Goal: Transaction & Acquisition: Purchase product/service

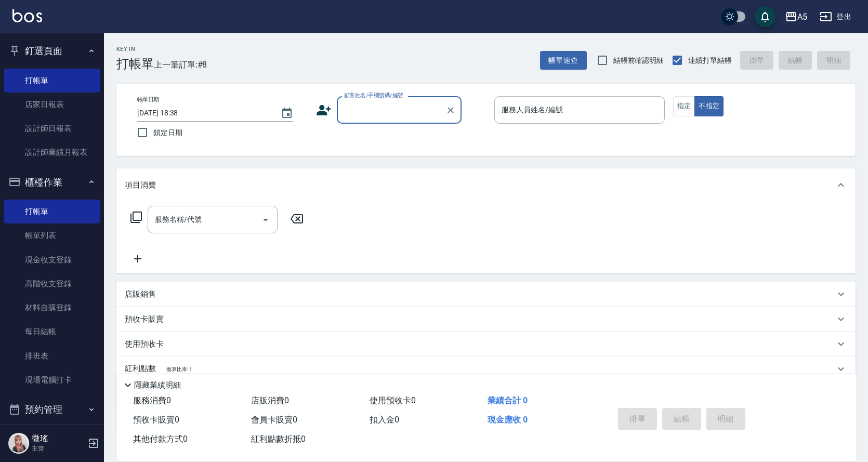
click at [58, 180] on button "櫃檯作業" at bounding box center [52, 182] width 96 height 27
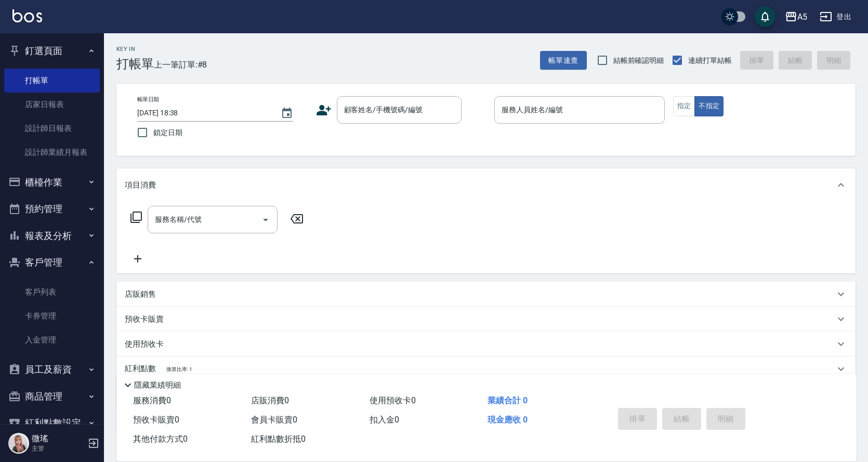
click at [58, 179] on button "櫃檯作業" at bounding box center [52, 182] width 96 height 27
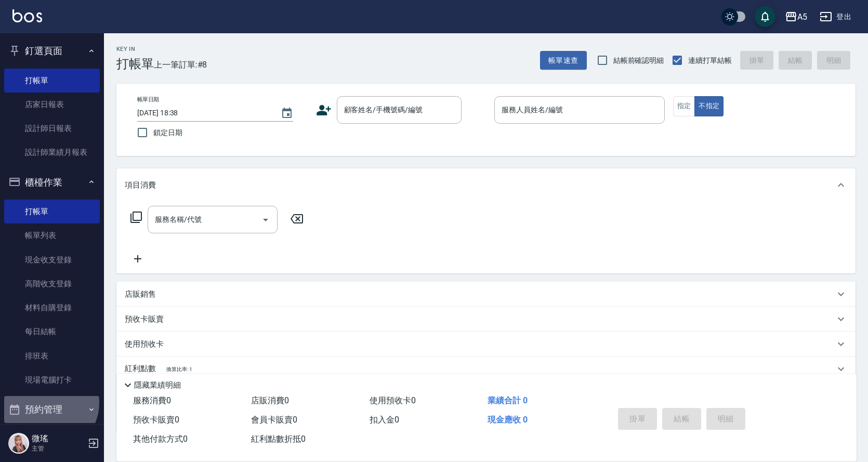
click at [46, 403] on button "預約管理" at bounding box center [52, 409] width 96 height 27
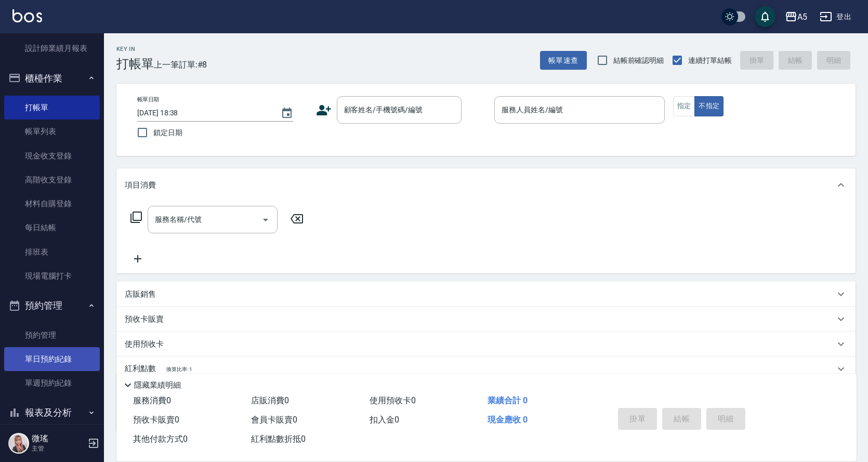
click at [57, 358] on link "單日預約紀錄" at bounding box center [52, 359] width 96 height 24
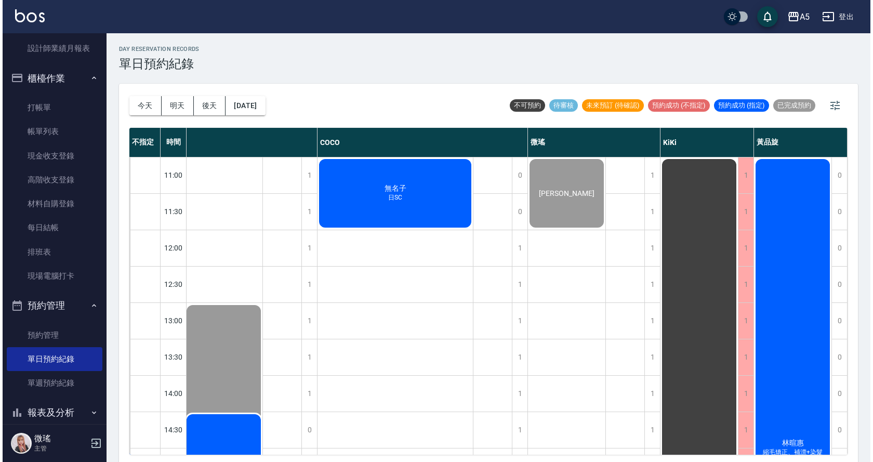
scroll to position [104, 85]
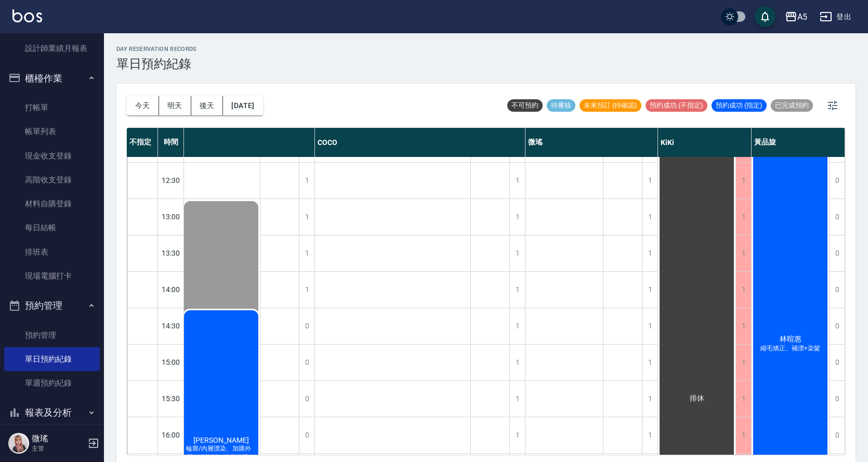
click at [801, 337] on div "林暄惠 縮毛矯正、補漂+染髮" at bounding box center [790, 344] width 77 height 581
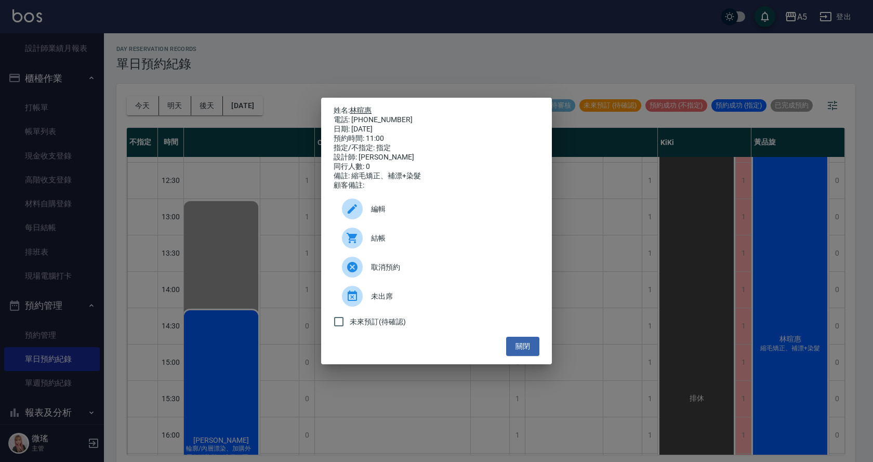
click at [360, 111] on link "林暄惠" at bounding box center [361, 110] width 22 height 8
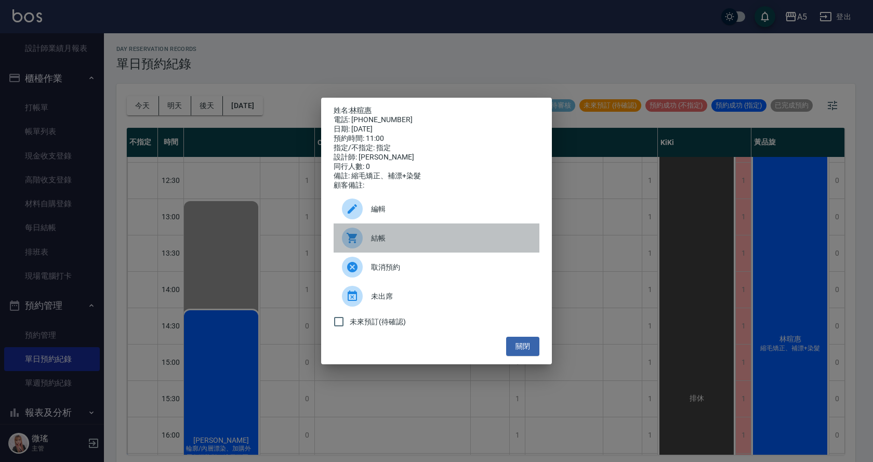
click at [379, 237] on div "結帳" at bounding box center [437, 238] width 206 height 29
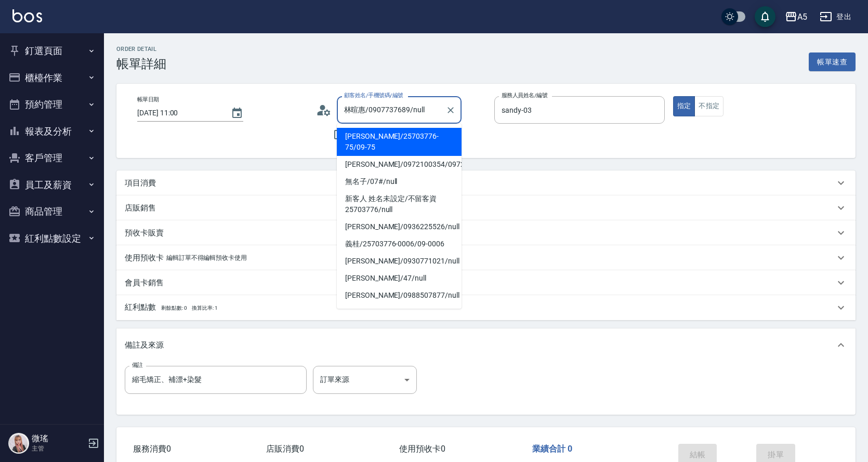
click at [142, 186] on p "項目消費" at bounding box center [140, 183] width 31 height 11
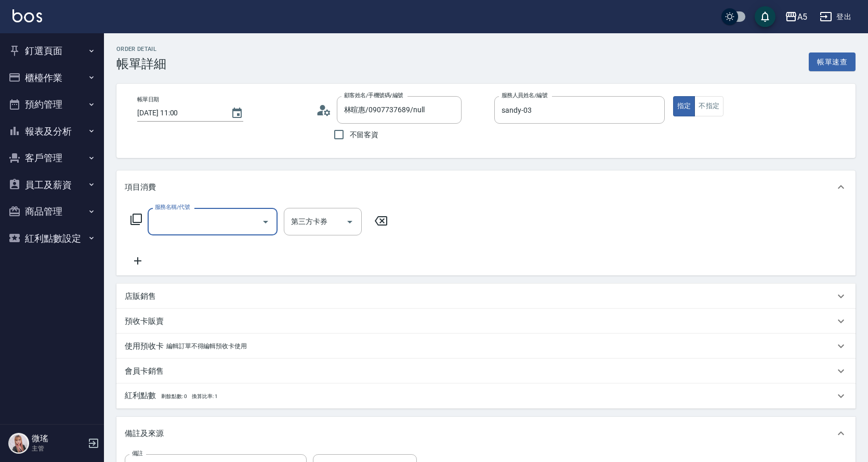
scroll to position [1, 0]
click at [135, 215] on icon at bounding box center [135, 219] width 11 height 11
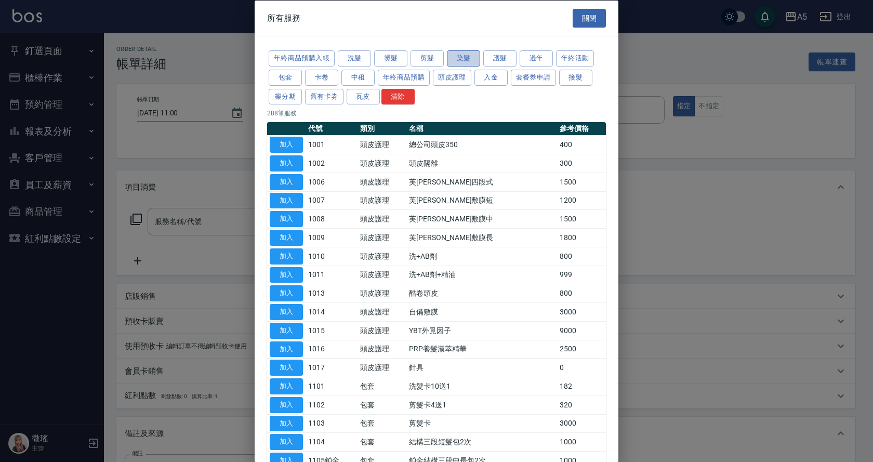
click at [474, 53] on button "染髮" at bounding box center [463, 58] width 33 height 16
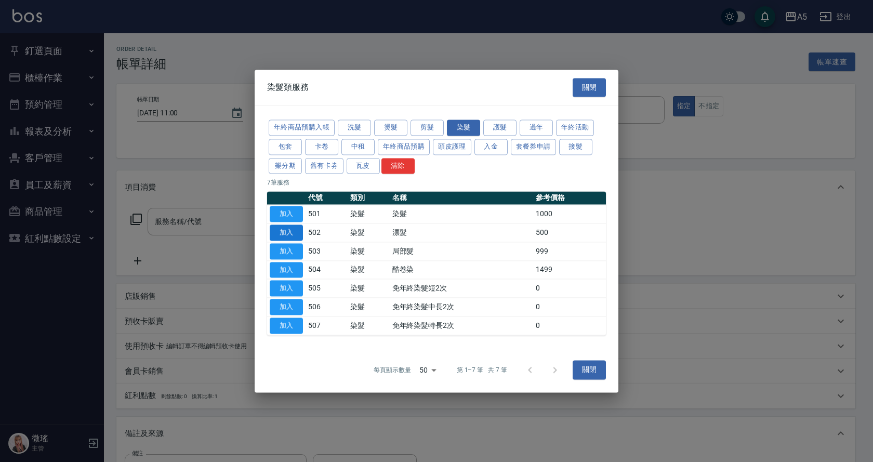
click at [279, 239] on button "加入" at bounding box center [286, 233] width 33 height 16
type input "漂髮(502)"
type input "50"
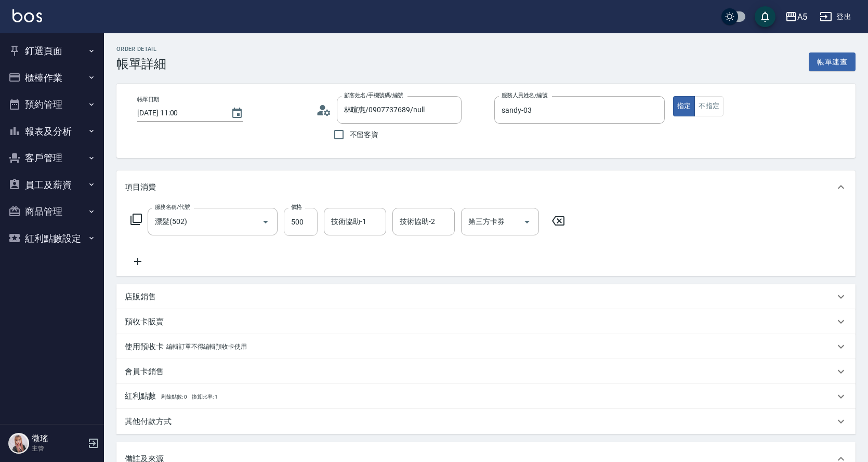
click at [314, 226] on input "500" at bounding box center [301, 222] width 34 height 28
type input "2"
type input "0"
type input "20"
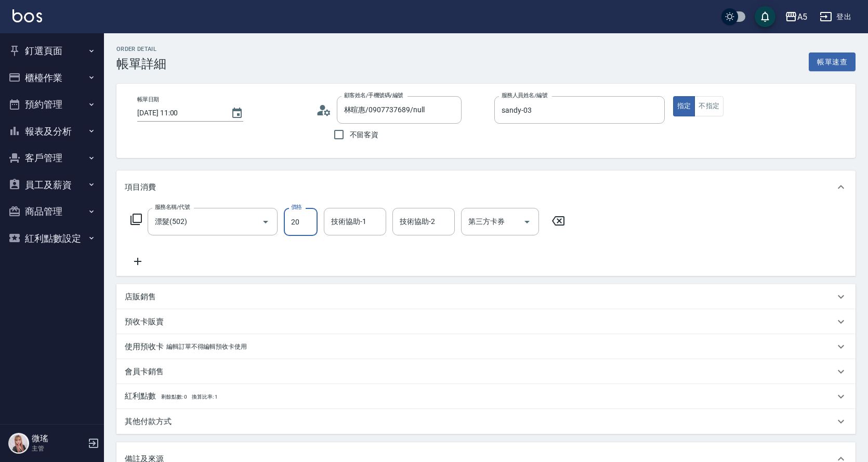
type input "20"
type input "2000"
type input "200"
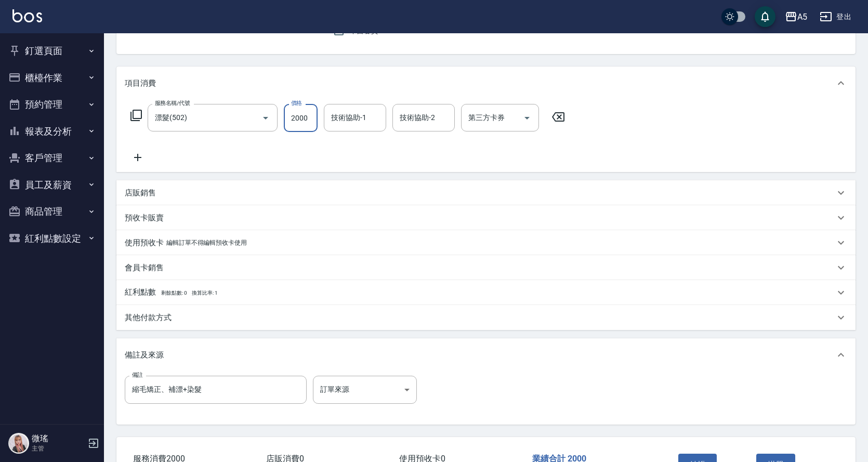
scroll to position [179, 0]
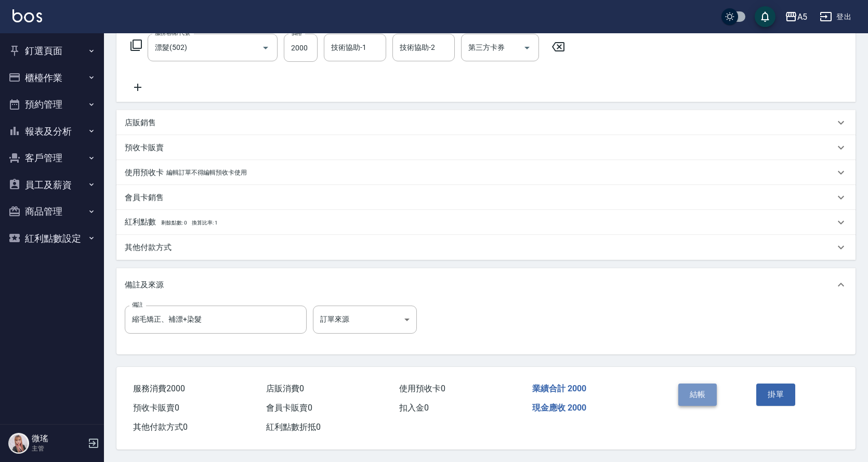
click at [690, 397] on button "結帳" at bounding box center [697, 395] width 39 height 22
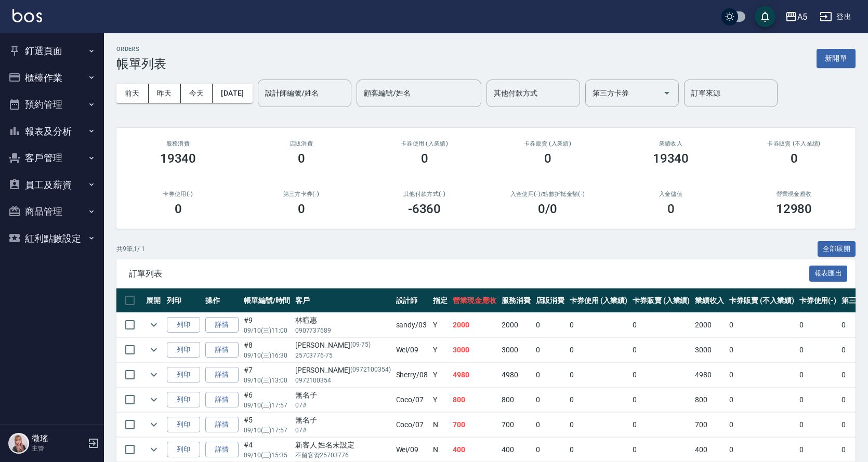
click at [55, 58] on button "釘選頁面" at bounding box center [52, 50] width 96 height 27
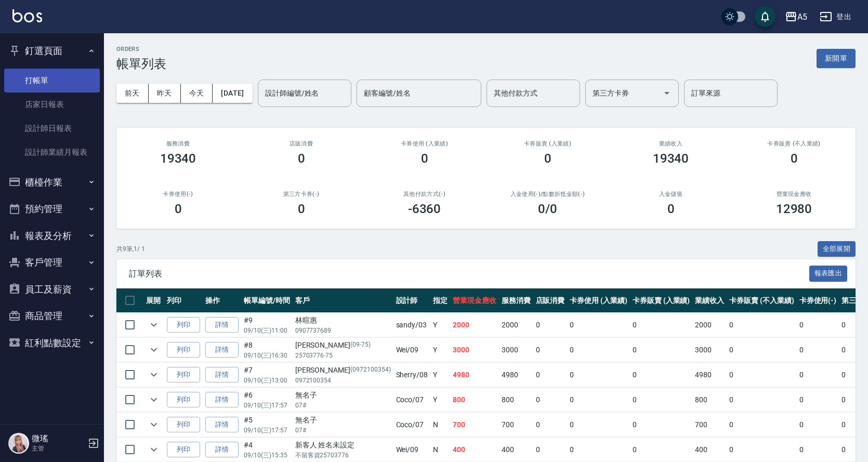
click at [64, 81] on link "打帳單" at bounding box center [52, 81] width 96 height 24
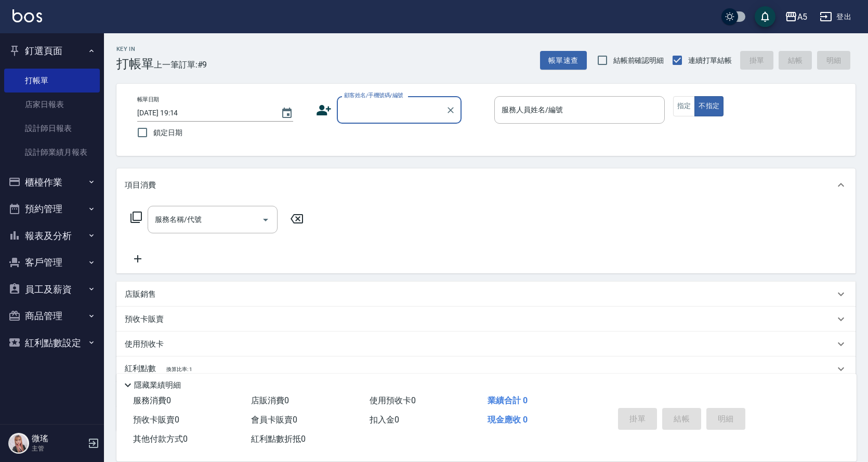
click at [404, 123] on div "顧客姓名/手機號碼/編號" at bounding box center [399, 110] width 125 height 28
click at [355, 135] on li "emily/**/null" at bounding box center [399, 136] width 125 height 17
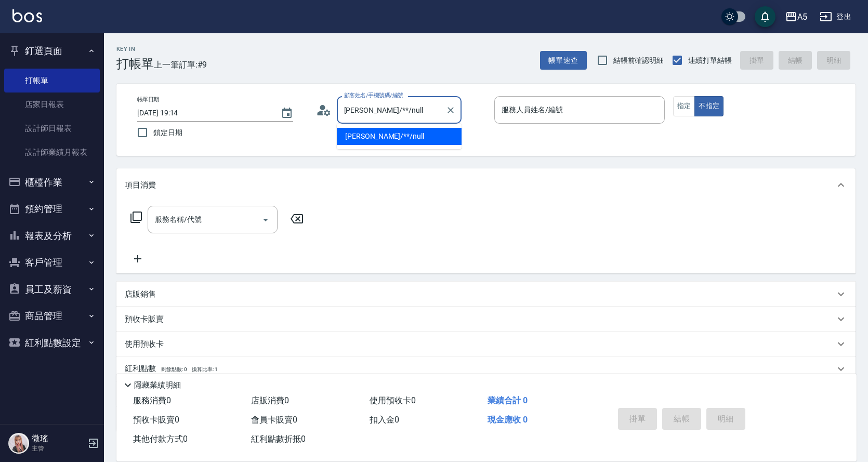
click at [398, 109] on input "emily/**/null" at bounding box center [392, 110] width 100 height 18
click at [602, 97] on div "服務人員姓名/編號" at bounding box center [579, 110] width 171 height 28
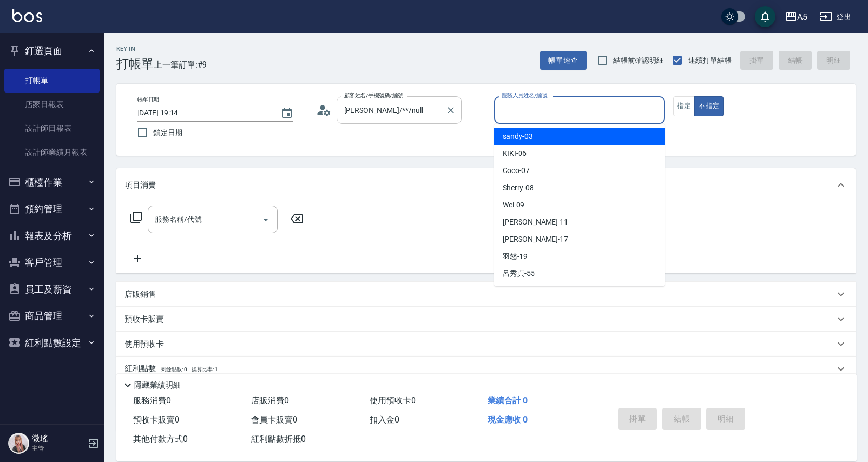
click at [388, 106] on input "emily/**/null" at bounding box center [392, 110] width 100 height 18
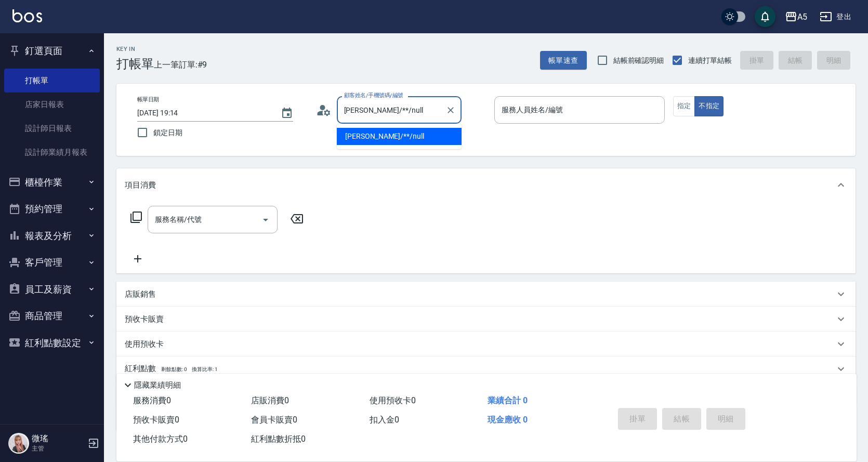
click at [388, 106] on input "emily/**/null" at bounding box center [392, 110] width 100 height 18
type input "e"
drag, startPoint x: 411, startPoint y: 143, endPoint x: 471, endPoint y: 117, distance: 65.2
click at [411, 145] on li "新增 "*-*-"" at bounding box center [399, 136] width 125 height 17
type input "*-*-"
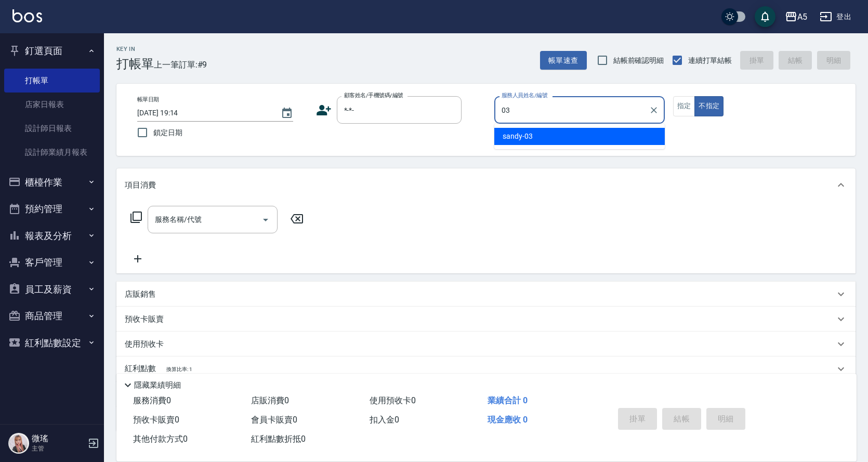
click at [550, 141] on div "sandy -03" at bounding box center [579, 136] width 171 height 17
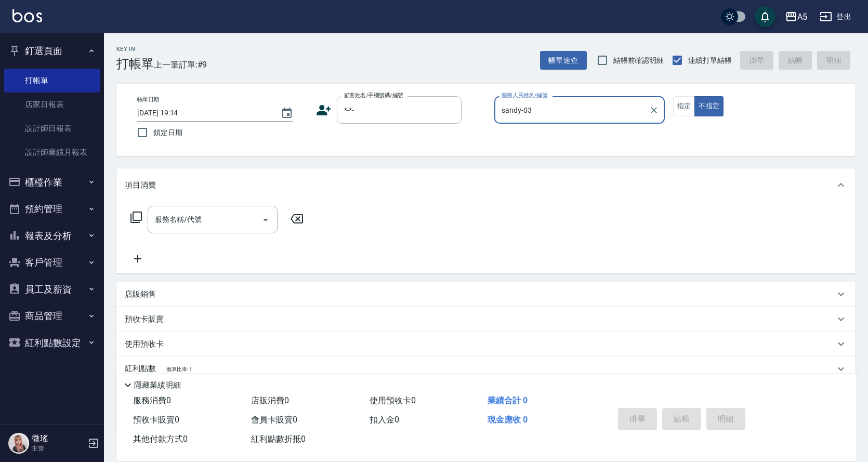
type input "sandy-03"
click at [140, 221] on icon at bounding box center [136, 217] width 12 height 12
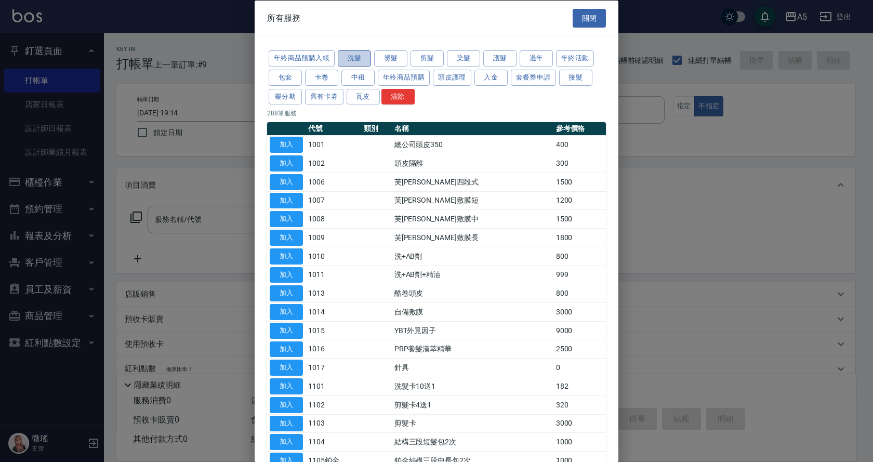
click at [351, 51] on button "洗髮" at bounding box center [354, 58] width 33 height 16
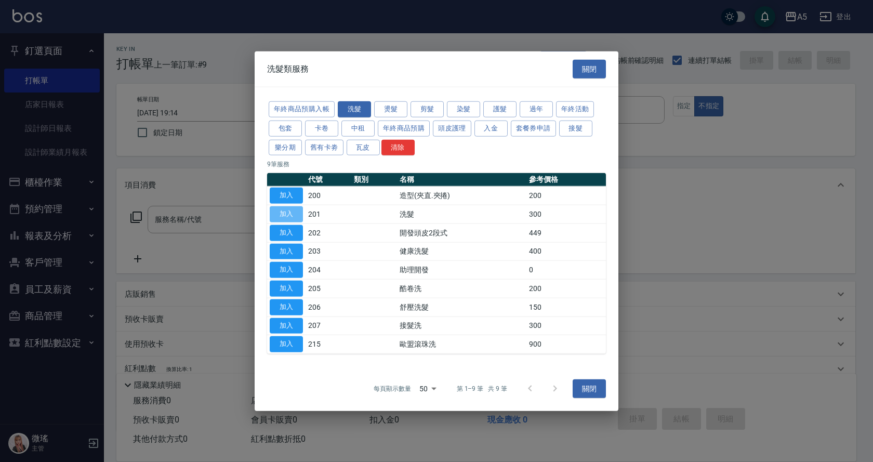
drag, startPoint x: 291, startPoint y: 216, endPoint x: 300, endPoint y: 223, distance: 10.8
click at [291, 218] on button "加入" at bounding box center [286, 214] width 33 height 16
type input "洗髮(201)"
type input "30"
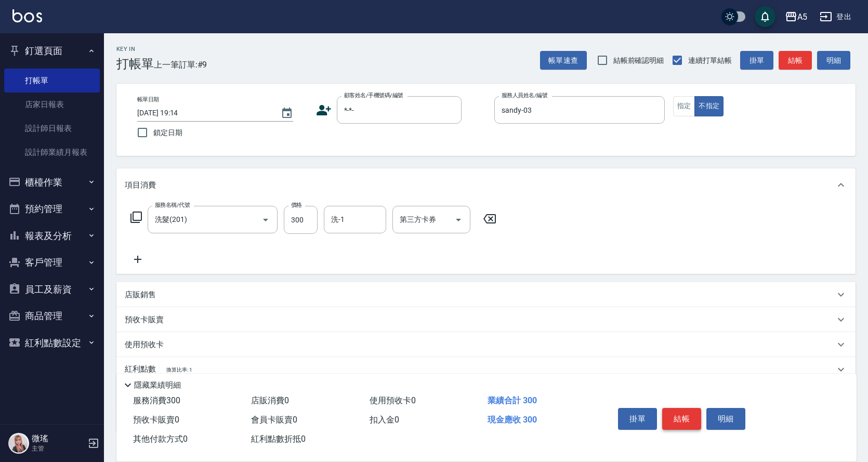
click at [689, 412] on button "結帳" at bounding box center [681, 419] width 39 height 22
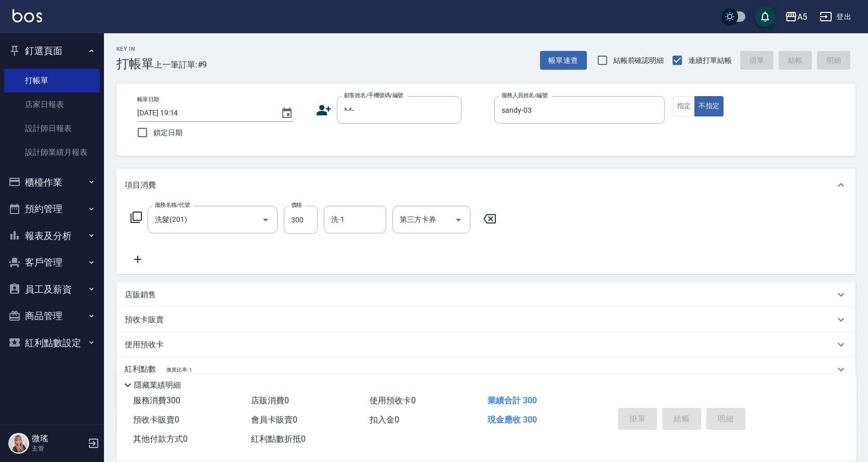
type input "2025/09/10 19:15"
type input "0"
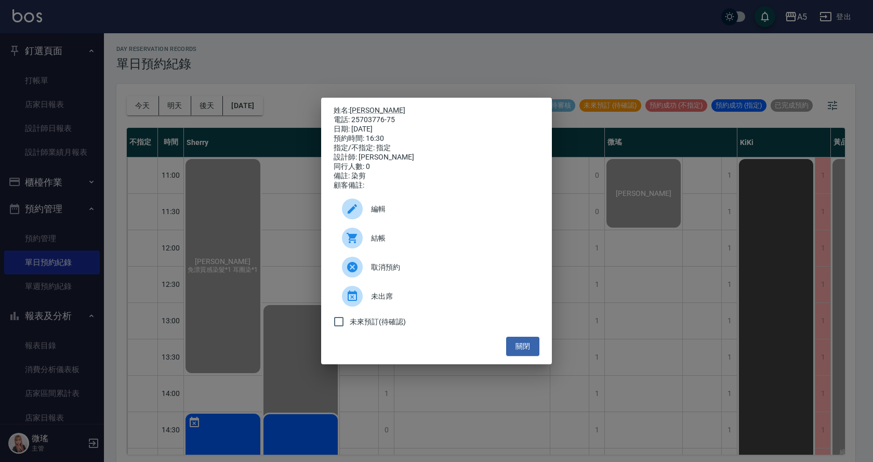
scroll to position [3, 0]
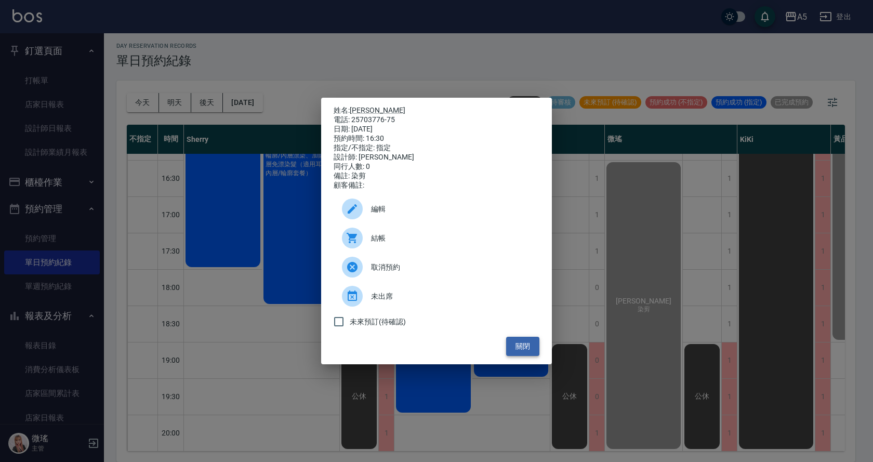
click at [528, 349] on button "關閉" at bounding box center [522, 346] width 33 height 19
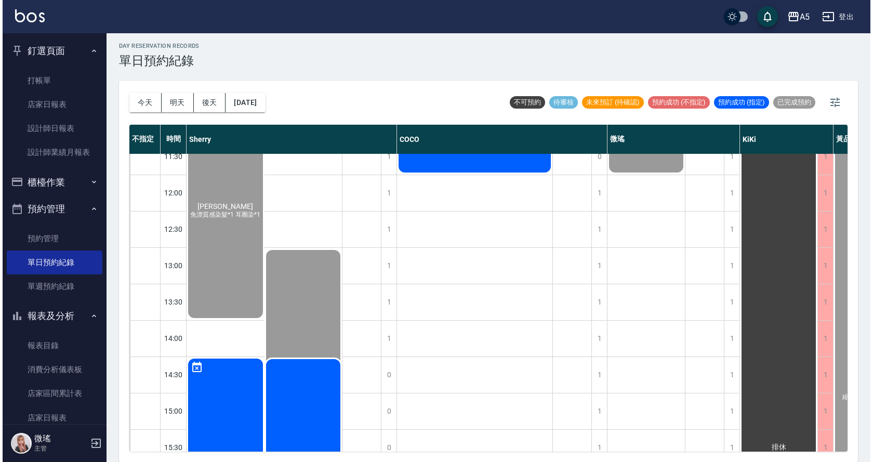
scroll to position [364, 0]
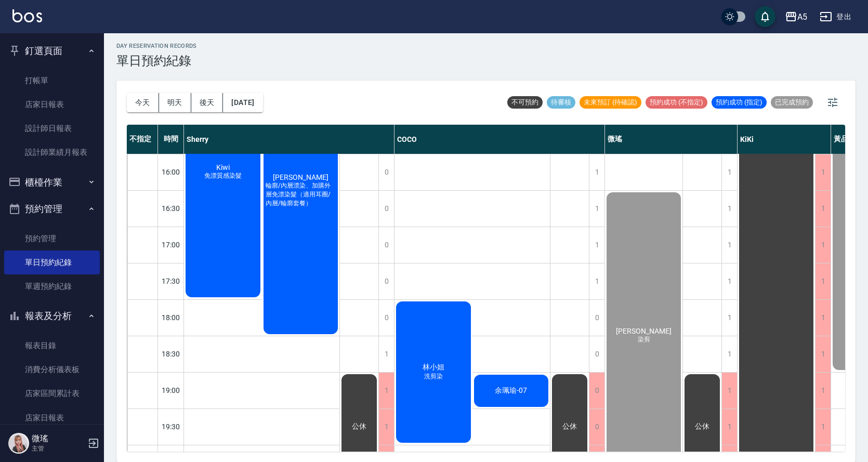
click at [232, 286] on div "Kiwi 免漂質感染髮" at bounding box center [223, 172] width 78 height 254
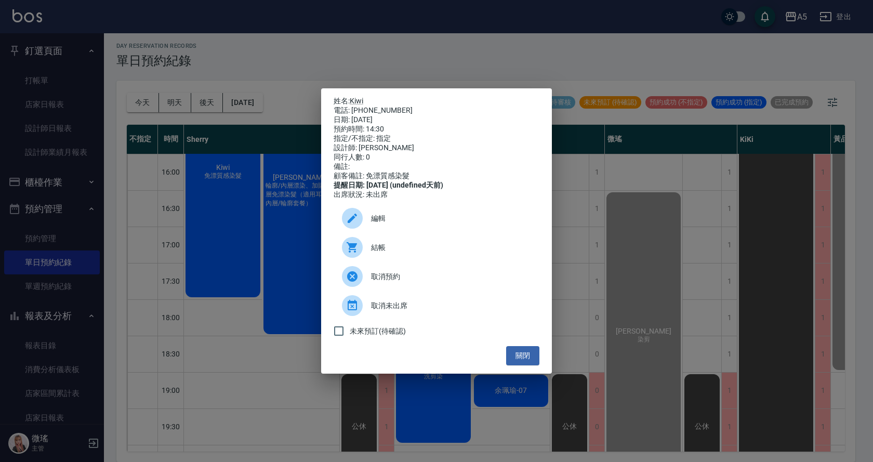
click at [290, 297] on div "姓名: Kiwi 電話: 0983858493 日期: 2025/09/10 預約時間: 14:30 指定/不指定: 指定 設計師: Sherry 同行人數:…" at bounding box center [436, 231] width 873 height 462
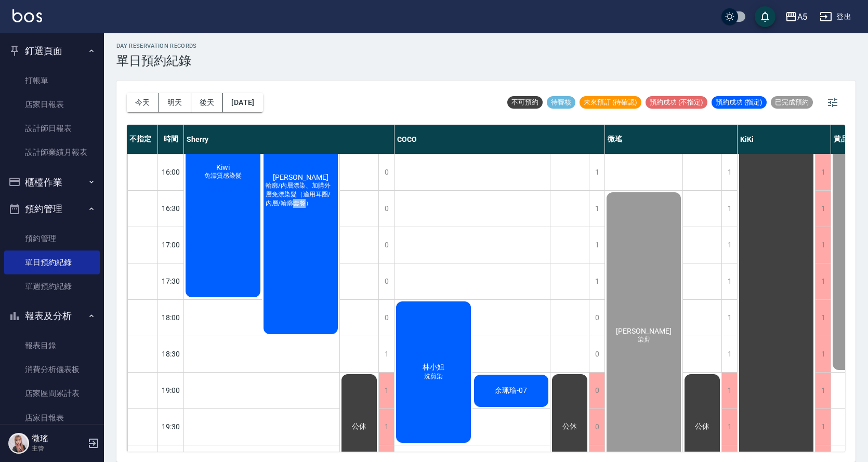
click at [290, 297] on div "陳紀 輪廓/內層漂染、加購外層免漂染髮（適用耳圈/內層/輪廓套餐）" at bounding box center [301, 191] width 78 height 290
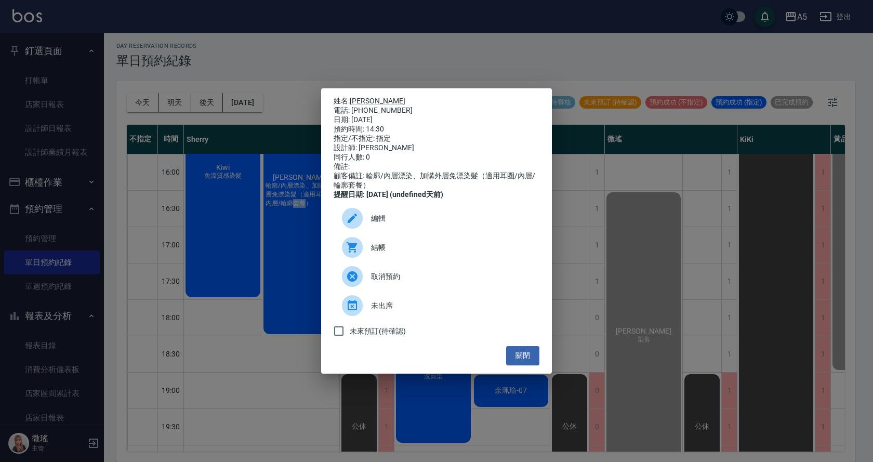
click at [420, 259] on div "結帳" at bounding box center [437, 247] width 206 height 29
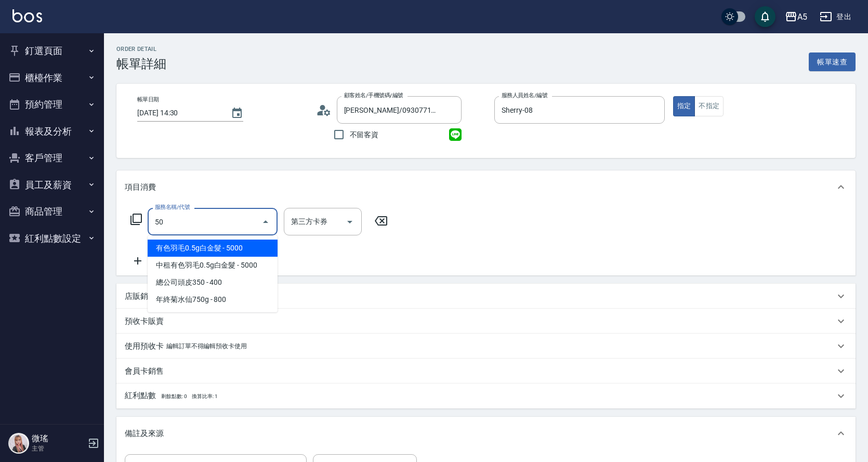
type input "501"
type input "100"
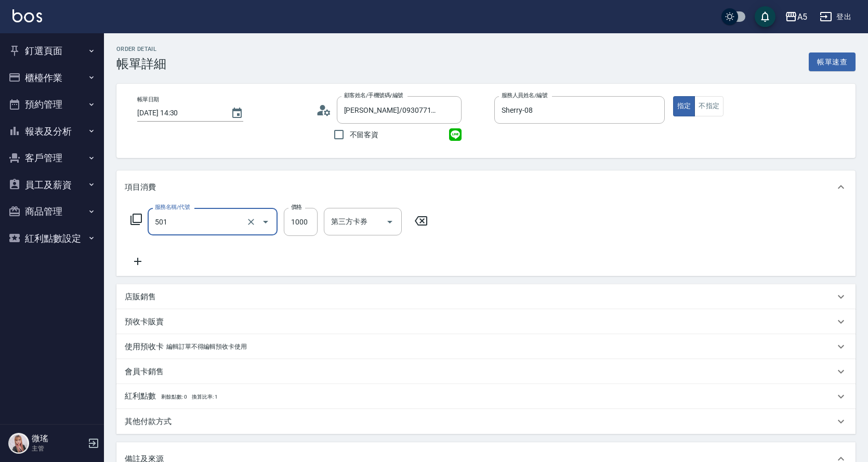
type input "染髮(501)"
type input "2"
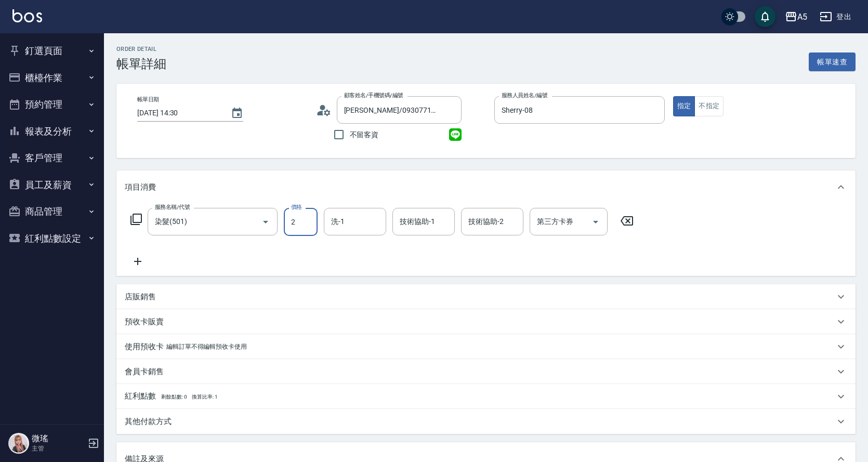
type input "0"
type input "229"
type input "20"
type input "2299"
type input "220"
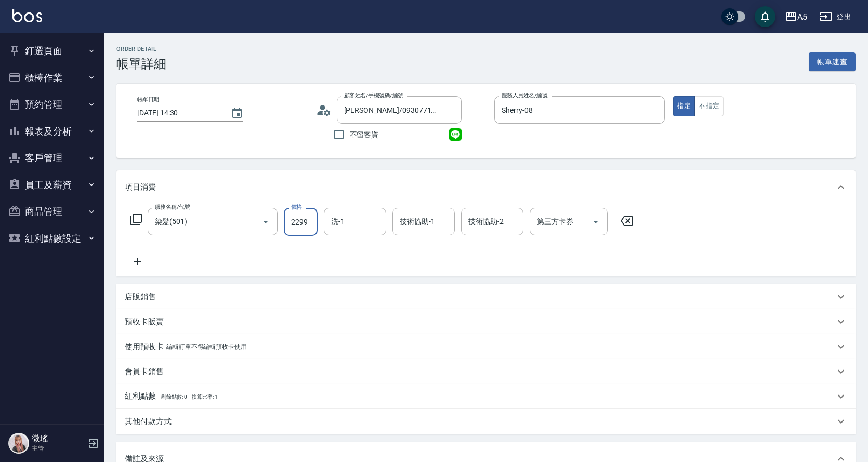
type input "2299"
type input "葵葵-11"
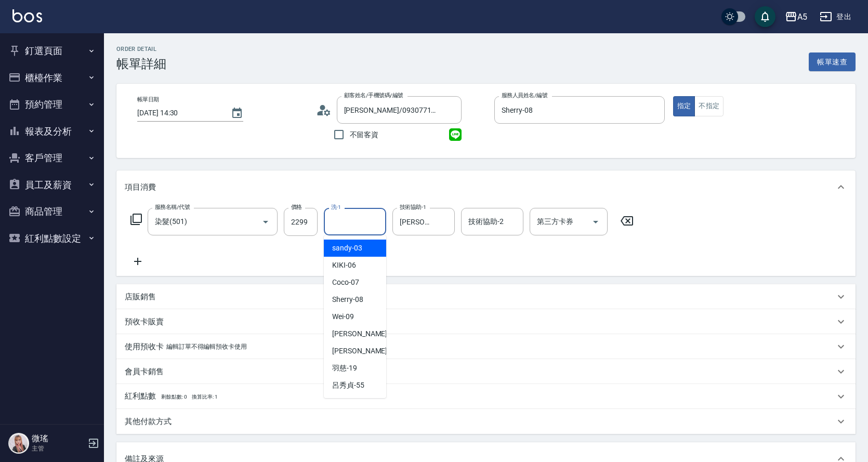
click at [362, 214] on input "洗-1" at bounding box center [355, 222] width 53 height 18
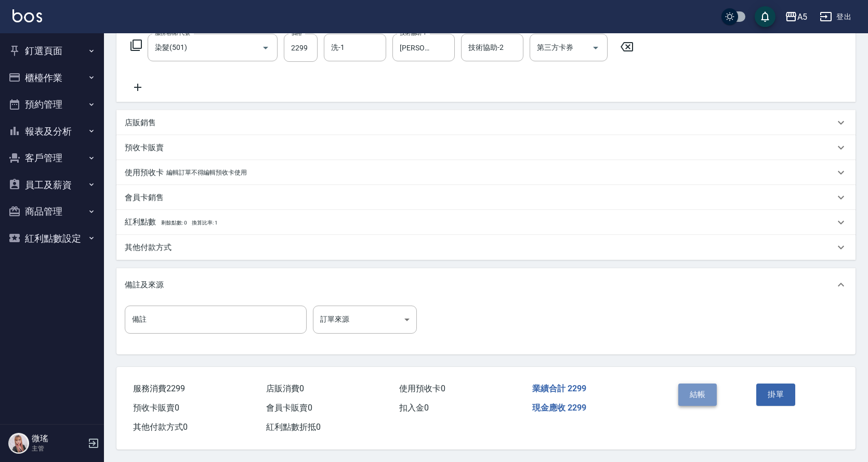
click at [694, 385] on button "結帳" at bounding box center [697, 395] width 39 height 22
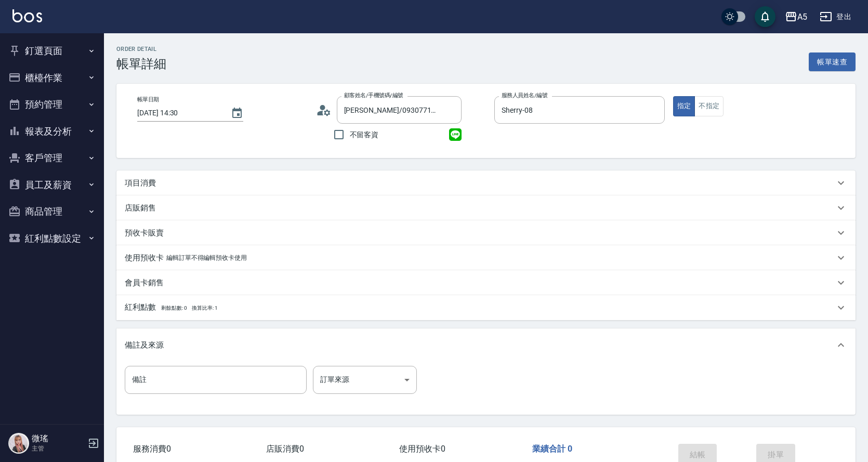
click at [61, 139] on button "報表及分析" at bounding box center [52, 131] width 96 height 27
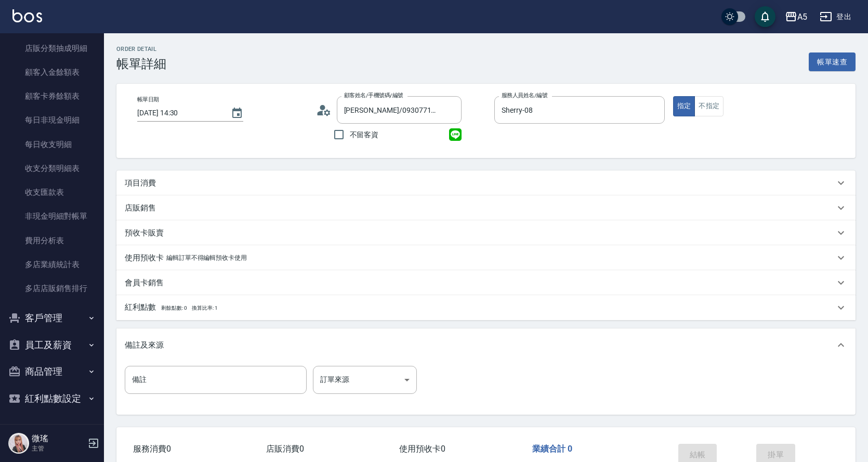
scroll to position [330, 0]
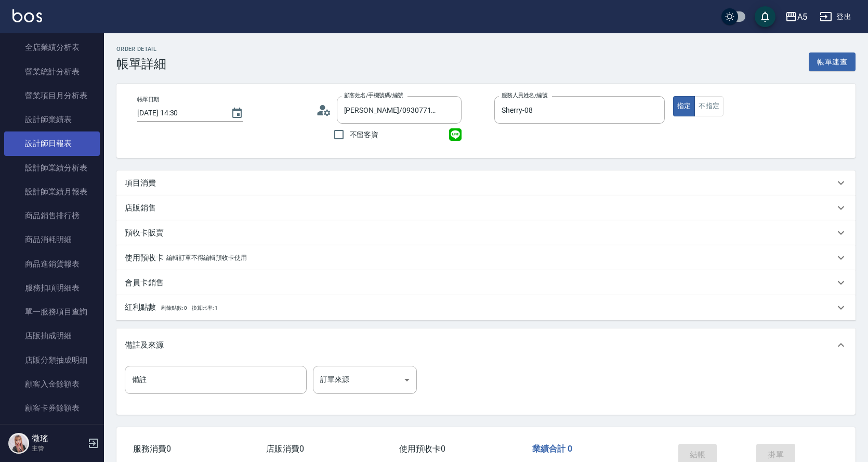
click at [58, 139] on link "設計師日報表" at bounding box center [52, 144] width 96 height 24
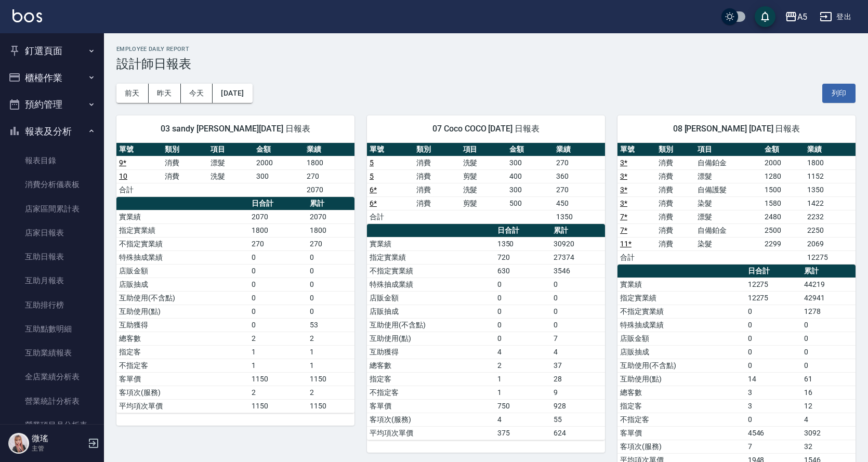
click at [61, 57] on button "釘選頁面" at bounding box center [52, 50] width 96 height 27
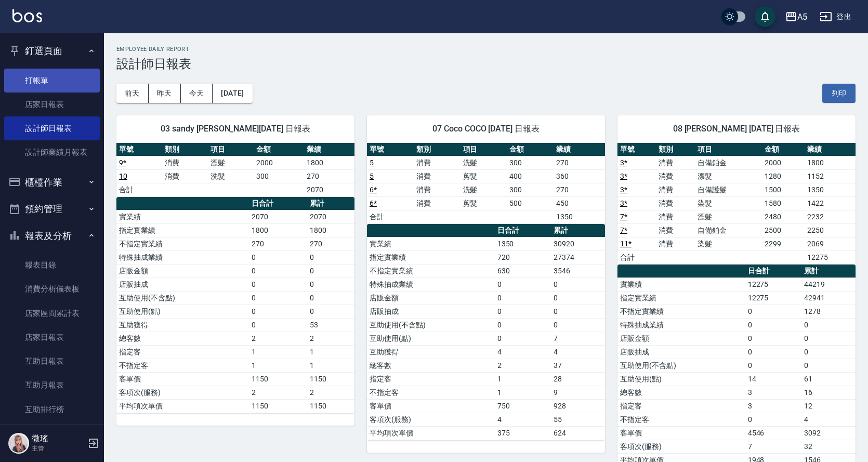
click at [57, 80] on link "打帳單" at bounding box center [52, 81] width 96 height 24
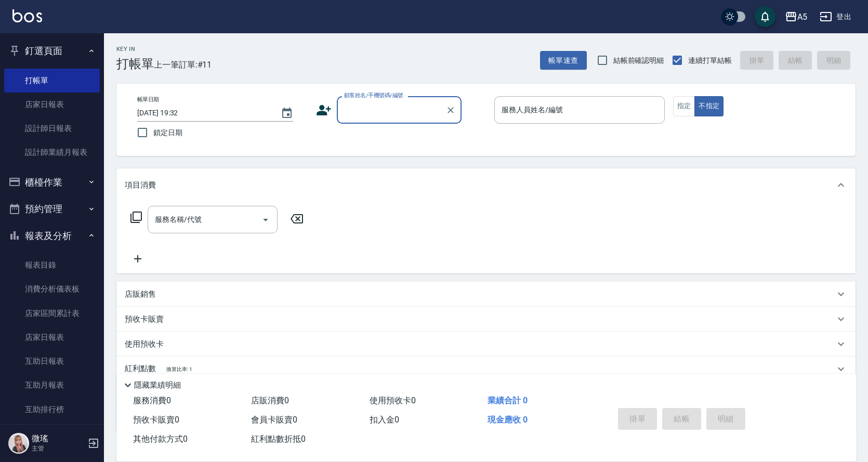
click at [378, 118] on input "顧客姓名/手機號碼/編號" at bounding box center [392, 110] width 100 height 18
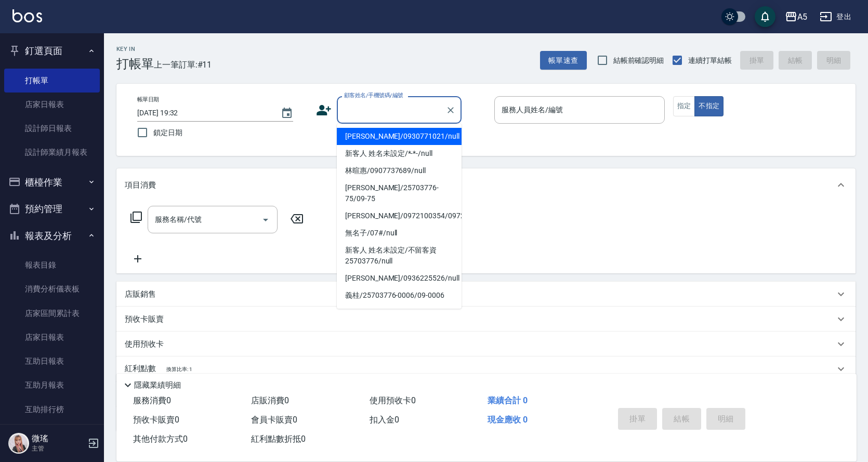
click at [361, 106] on input "顧客姓名/手機號碼/編號" at bounding box center [392, 110] width 100 height 18
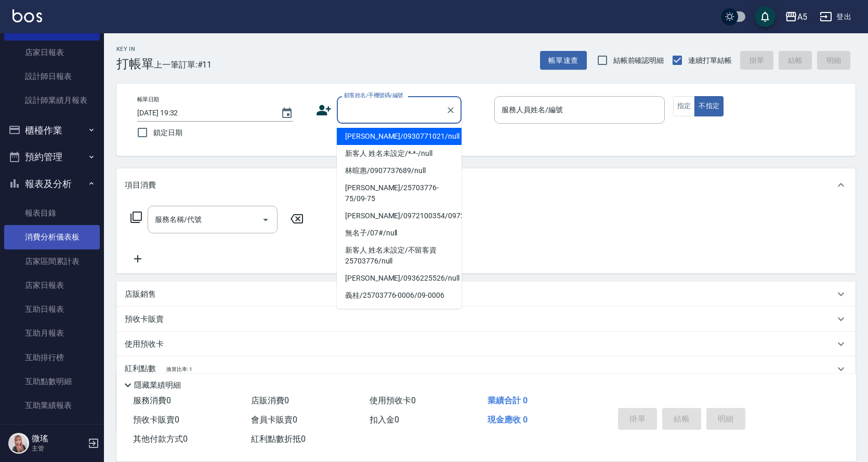
scroll to position [208, 0]
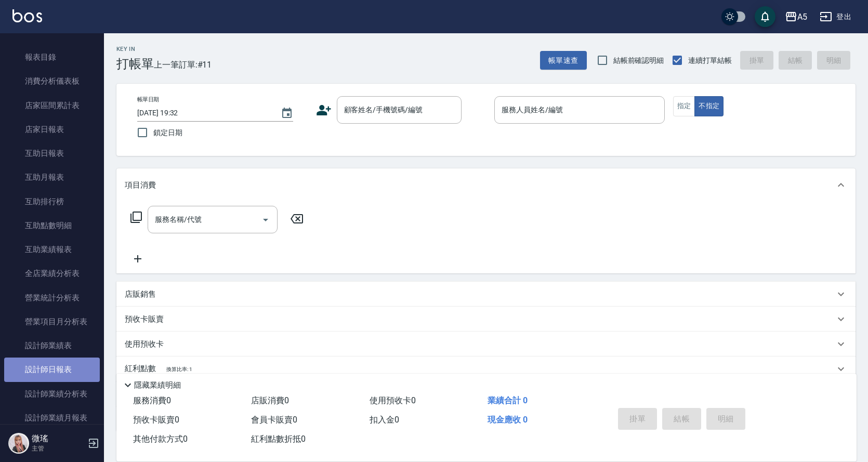
click at [58, 368] on link "設計師日報表" at bounding box center [52, 370] width 96 height 24
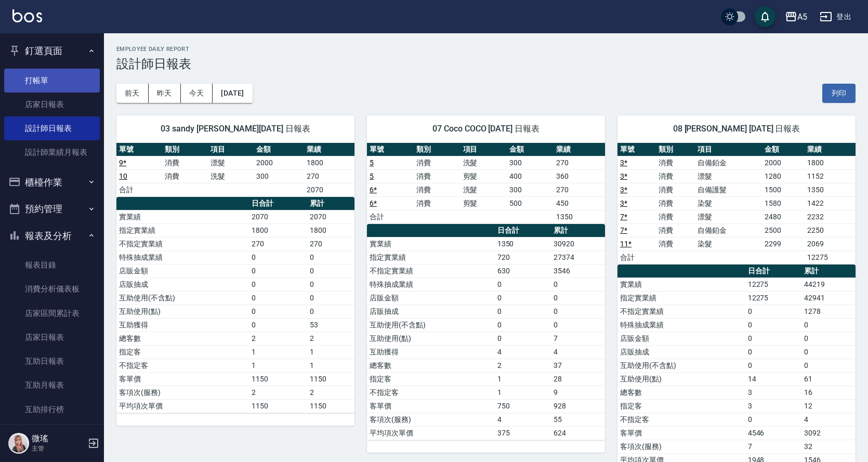
click at [54, 89] on link "打帳單" at bounding box center [52, 81] width 96 height 24
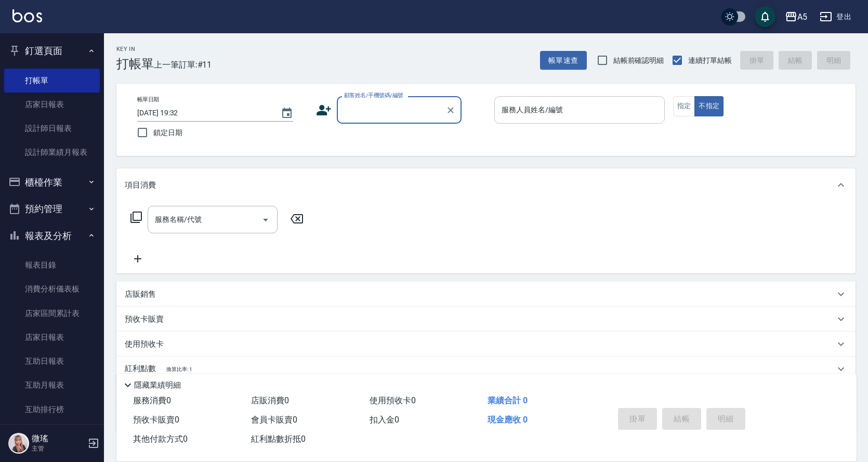
click at [541, 120] on div "服務人員姓名/編號" at bounding box center [579, 110] width 171 height 28
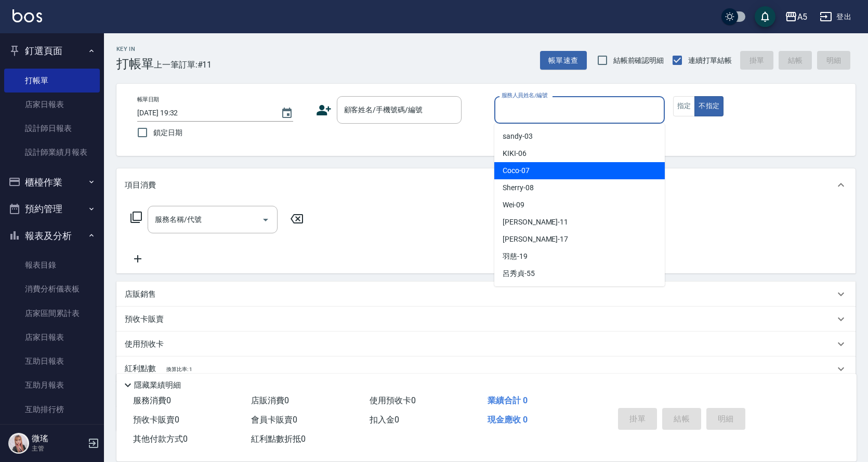
click at [527, 172] on span "Coco -07" at bounding box center [516, 170] width 27 height 11
type input "Coco-07"
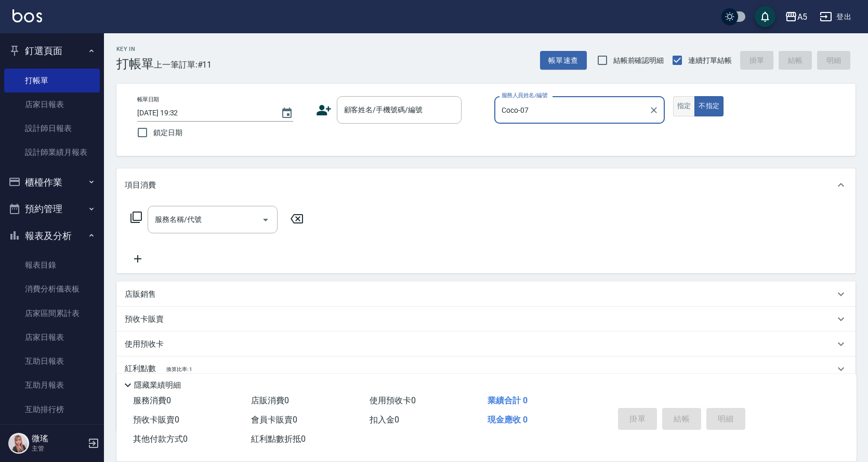
click at [685, 109] on button "指定" at bounding box center [684, 106] width 22 height 20
click at [406, 117] on input "顧客姓名/手機號碼/編號" at bounding box center [392, 110] width 100 height 18
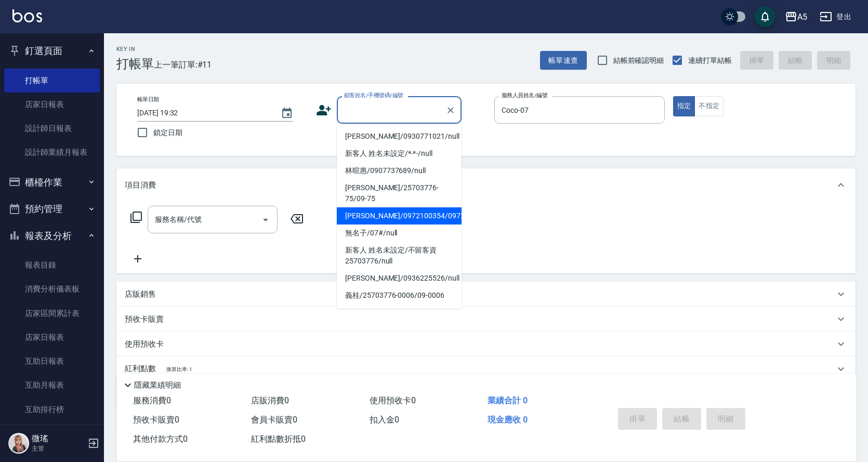
scroll to position [52, 0]
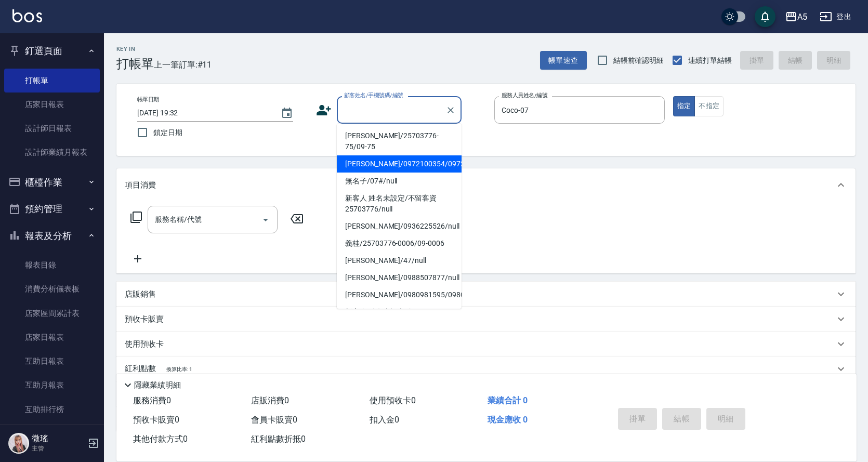
click at [370, 113] on input "顧客姓名/手機號碼/編號" at bounding box center [392, 110] width 100 height 18
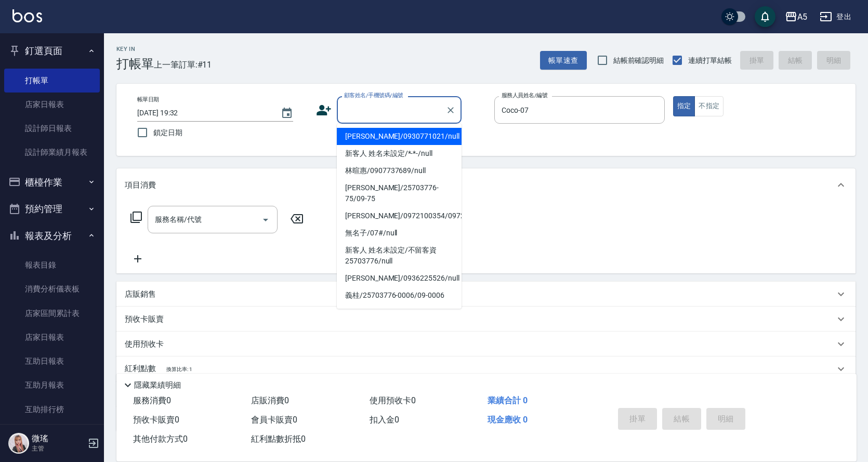
click at [370, 113] on input "顧客姓名/手機號碼/編號" at bounding box center [392, 110] width 100 height 18
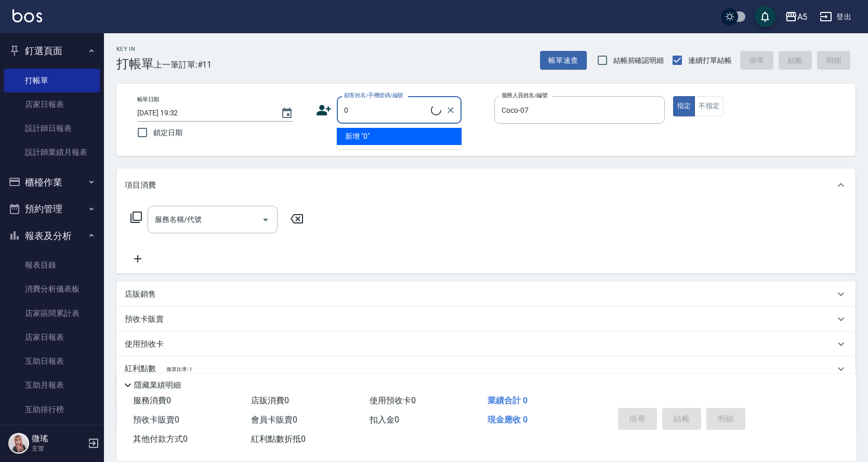
scroll to position [0, 0]
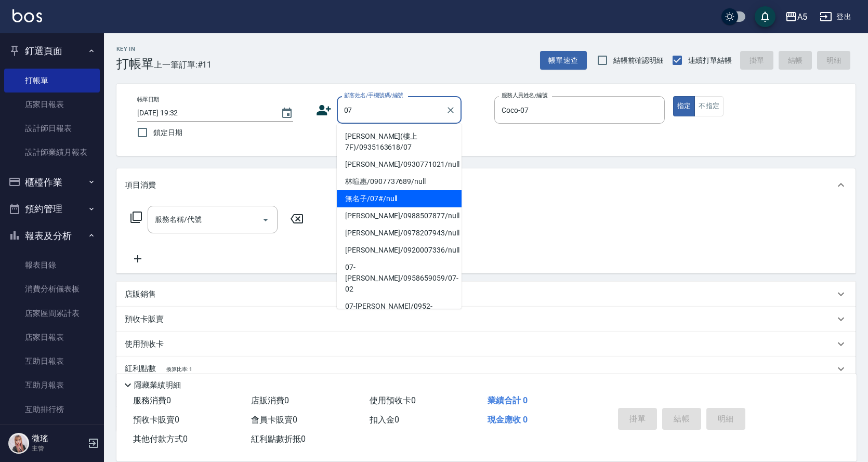
click at [388, 192] on li "無名子/07#/null" at bounding box center [399, 198] width 125 height 17
type input "無名子/07#/null"
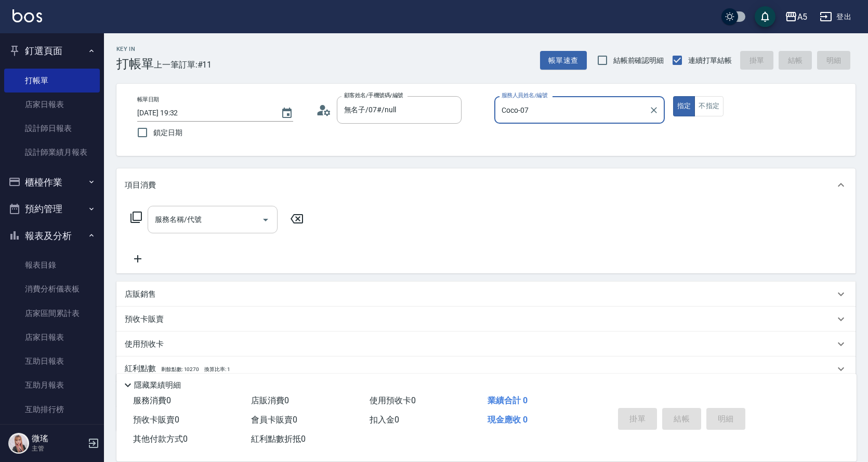
click at [229, 219] on input "服務名稱/代號" at bounding box center [204, 220] width 105 height 18
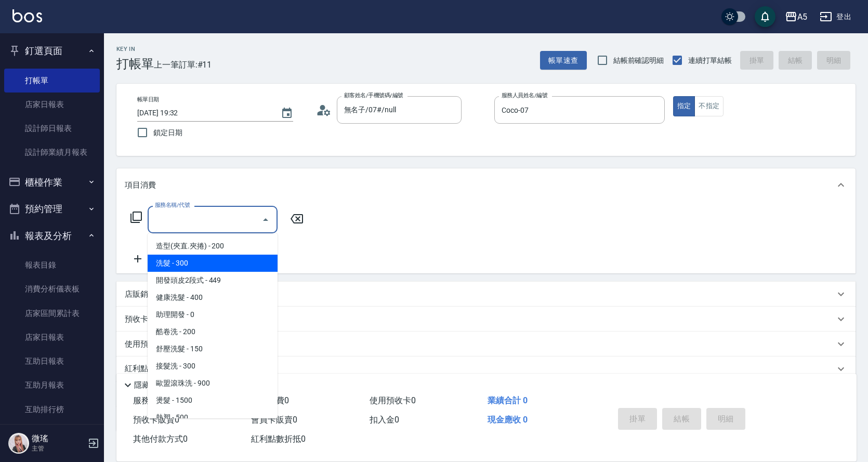
click at [217, 268] on span "洗髮 - 300" at bounding box center [213, 263] width 130 height 17
type input "洗髮(201)"
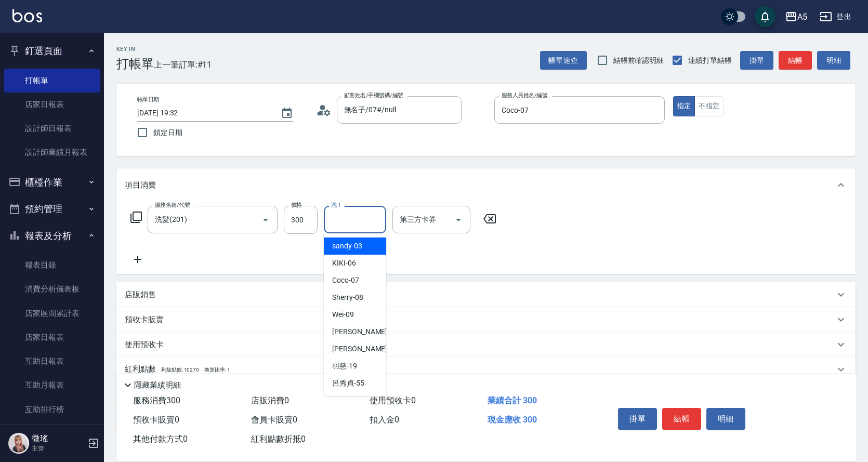
click at [348, 228] on input "洗-1" at bounding box center [355, 220] width 53 height 18
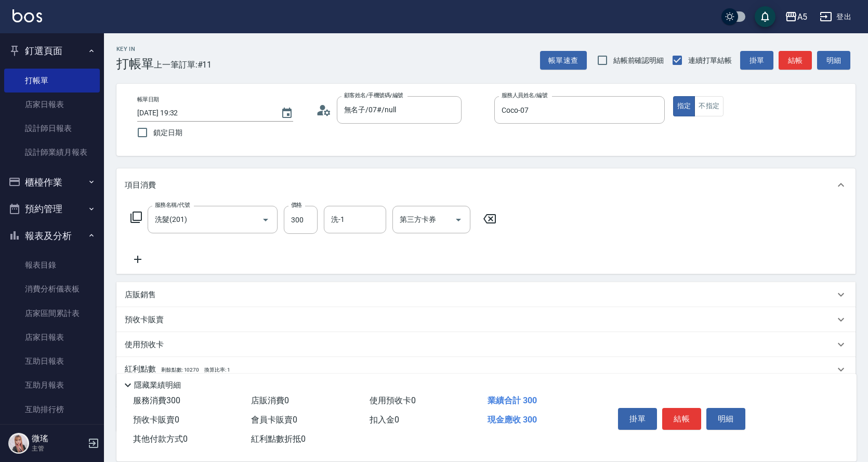
click at [140, 217] on icon at bounding box center [136, 217] width 12 height 12
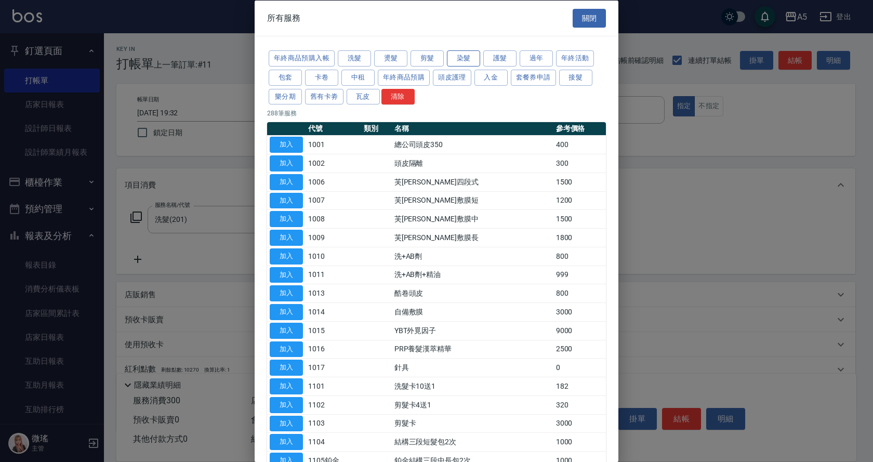
click at [464, 58] on button "染髮" at bounding box center [463, 58] width 33 height 16
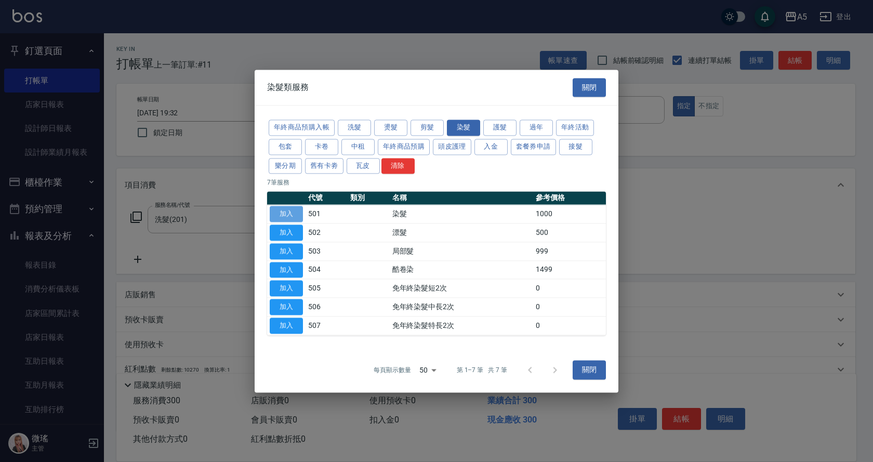
click at [293, 217] on button "加入" at bounding box center [286, 214] width 33 height 16
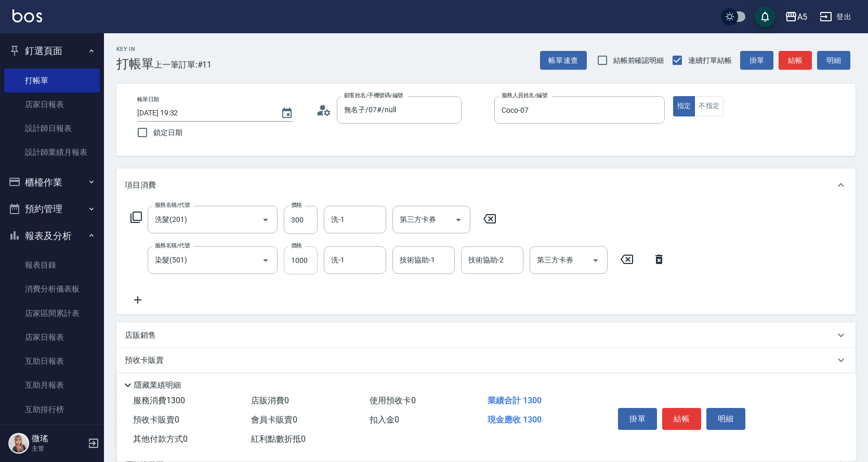
click at [300, 261] on input "1000" at bounding box center [301, 260] width 34 height 28
type input "30"
type input "200"
type input "50"
type input "2000"
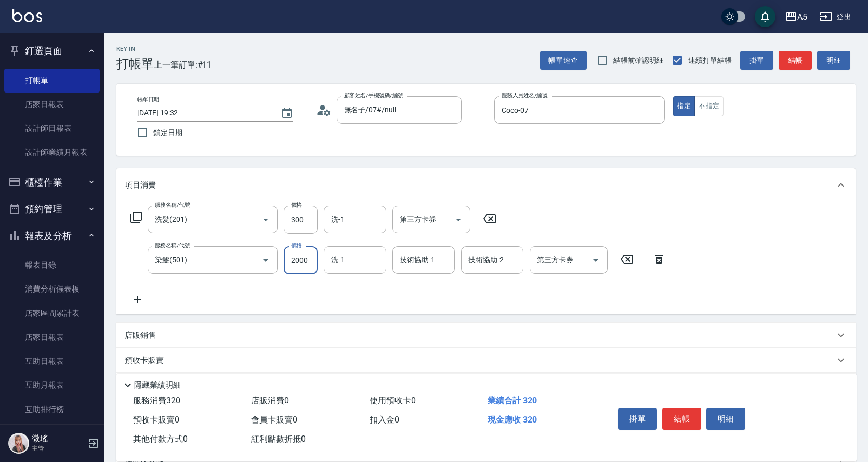
type input "230"
type input "2000"
click at [139, 211] on icon at bounding box center [136, 217] width 12 height 12
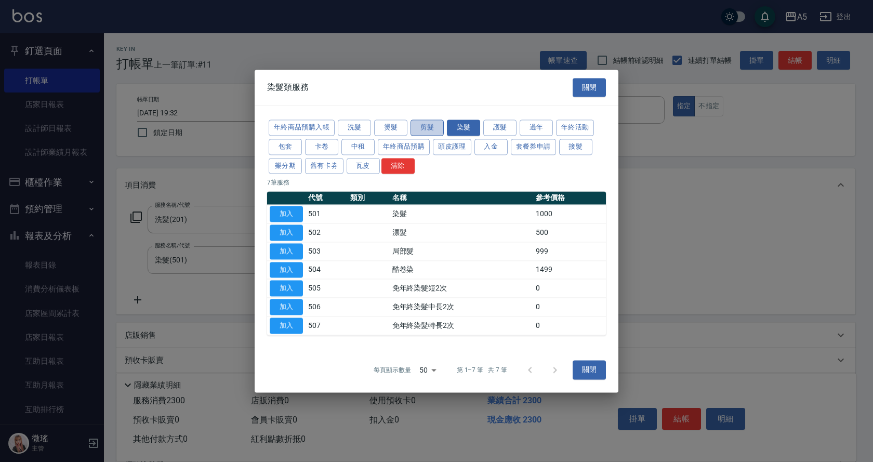
click at [429, 129] on button "剪髮" at bounding box center [427, 128] width 33 height 16
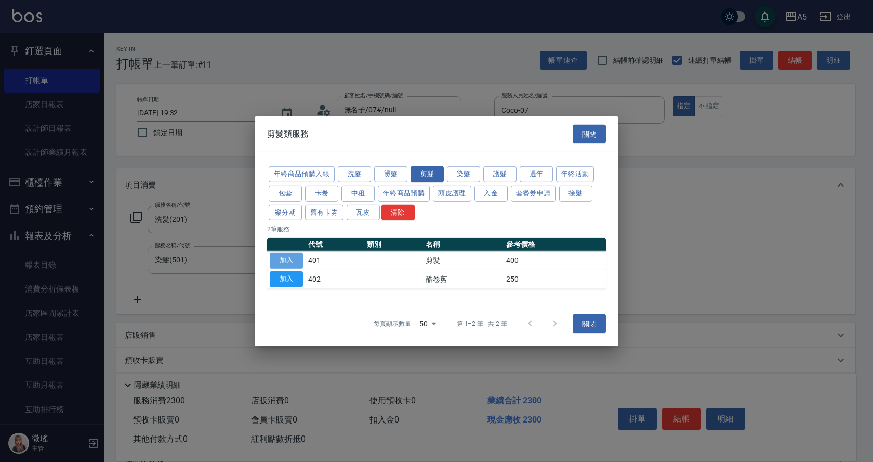
click at [295, 260] on button "加入" at bounding box center [286, 261] width 33 height 16
type input "270"
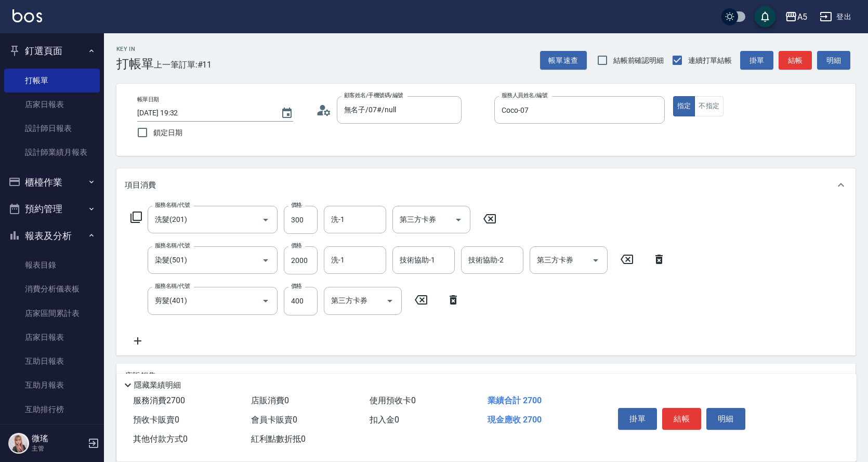
click at [498, 217] on icon at bounding box center [490, 219] width 26 height 12
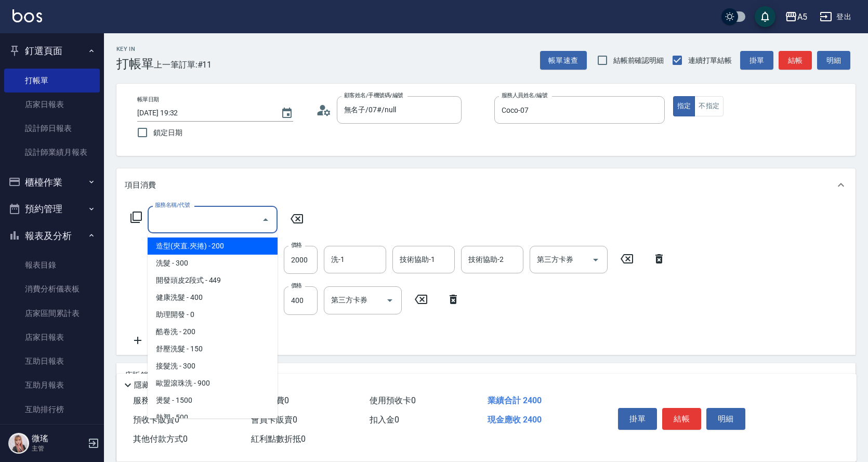
click at [171, 222] on div "服務名稱/代號 服務名稱/代號" at bounding box center [213, 220] width 130 height 28
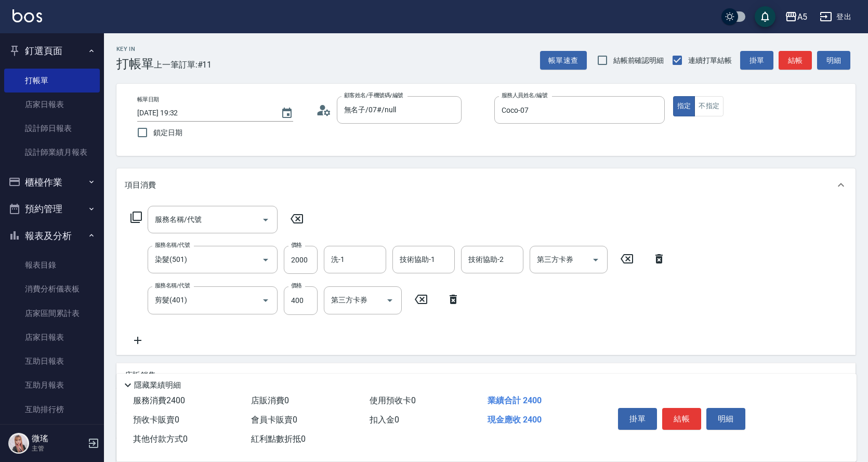
click at [136, 211] on div "服務名稱/代號 服務名稱/代號" at bounding box center [217, 220] width 185 height 28
click at [133, 216] on icon at bounding box center [135, 217] width 11 height 11
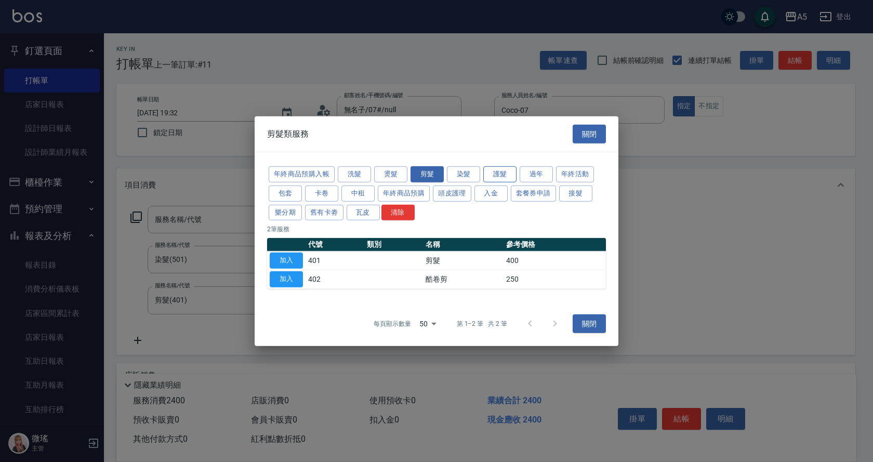
click at [499, 178] on button "護髮" at bounding box center [500, 174] width 33 height 16
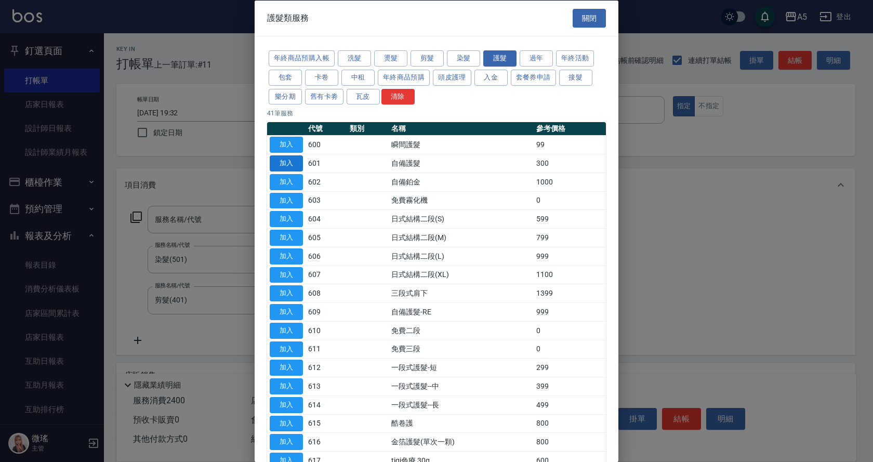
click at [289, 167] on button "加入" at bounding box center [286, 163] width 33 height 16
type input "270"
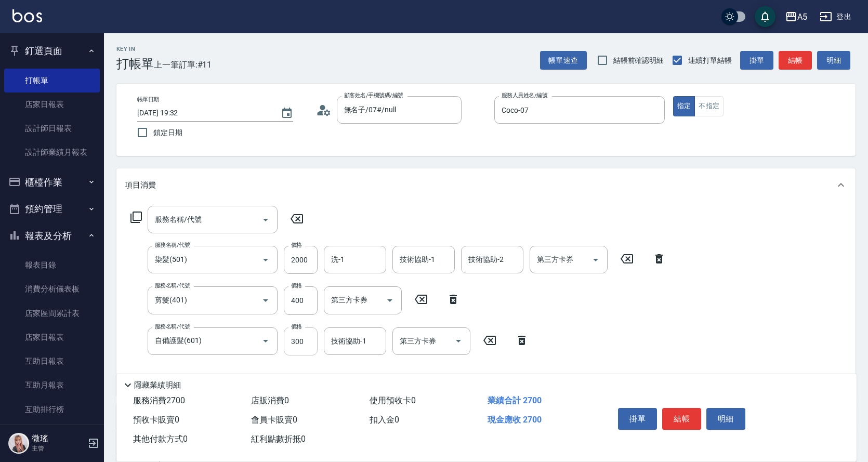
click at [307, 346] on input "300" at bounding box center [301, 342] width 34 height 28
type input "0"
type input "240"
type input "80"
type input "320"
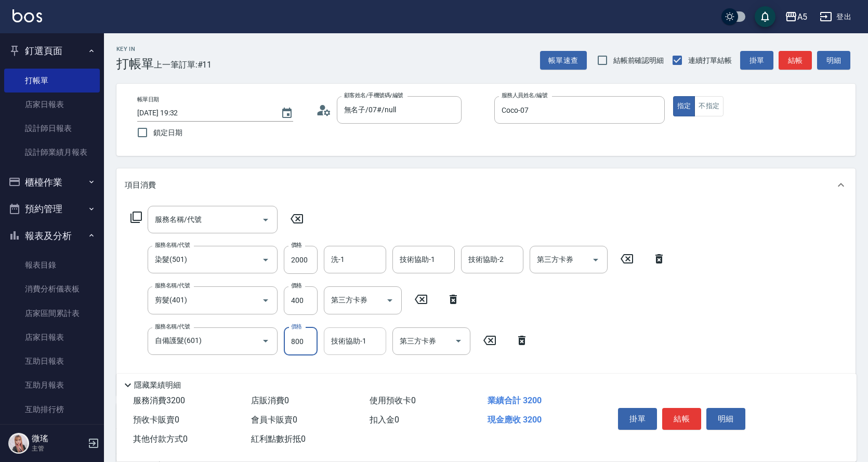
type input "800"
click at [372, 343] on input "技術協助-1" at bounding box center [355, 341] width 53 height 18
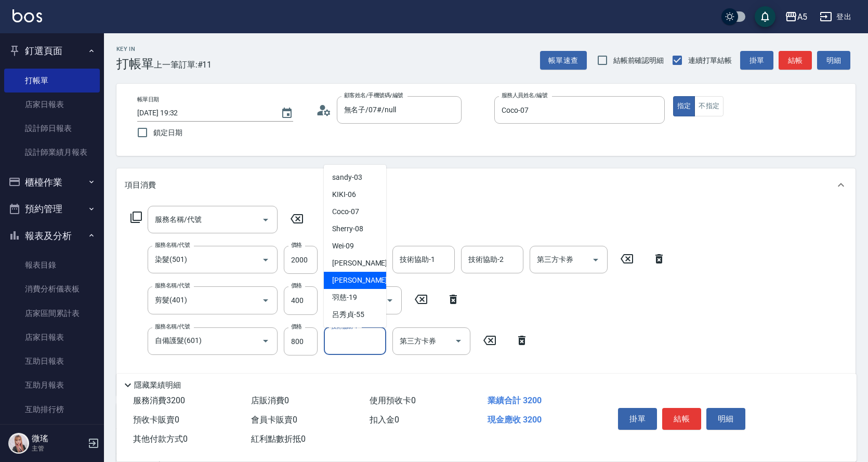
click at [362, 272] on div "[PERSON_NAME] -17" at bounding box center [355, 280] width 62 height 17
click at [352, 340] on input "[PERSON_NAME]-17" at bounding box center [347, 341] width 37 height 18
click at [348, 264] on span "[PERSON_NAME] -11" at bounding box center [365, 263] width 66 height 11
type input "[PERSON_NAME]-11"
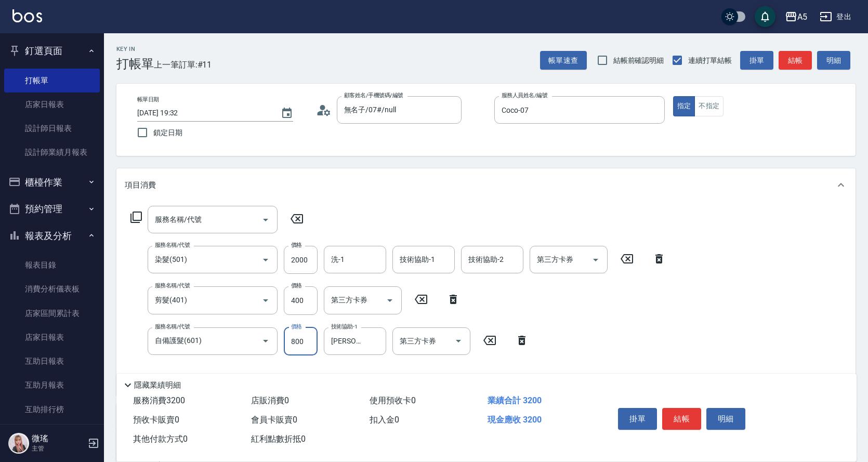
click at [306, 340] on input "800" at bounding box center [301, 342] width 34 height 28
click at [302, 339] on input "800" at bounding box center [301, 342] width 34 height 28
click at [302, 338] on input "800" at bounding box center [301, 342] width 34 height 28
type input "80"
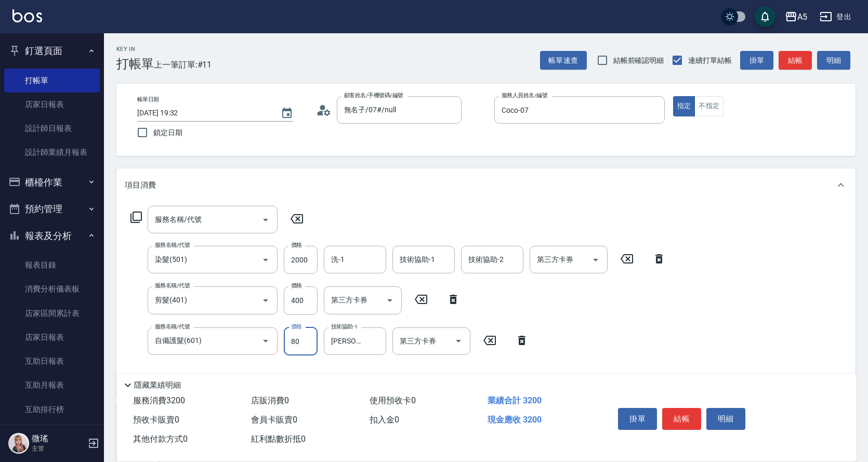
type input "240"
type input "110"
type input "250"
type input "1100"
type input "350"
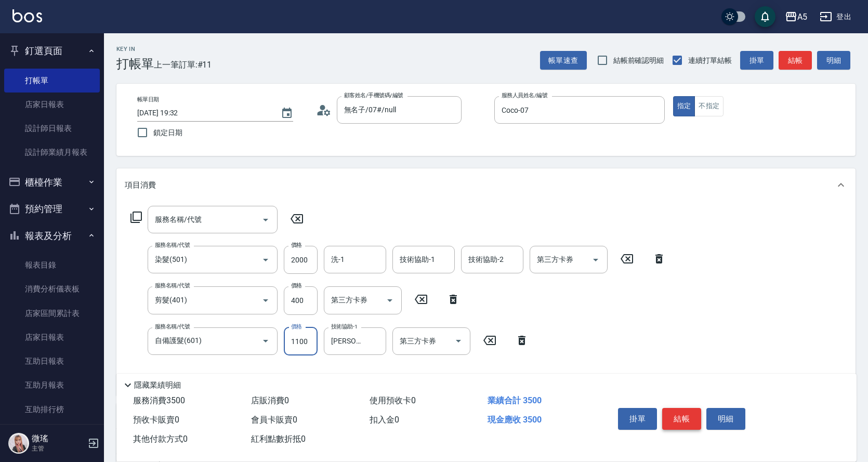
type input "1100"
click at [673, 409] on button "結帳" at bounding box center [681, 419] width 39 height 22
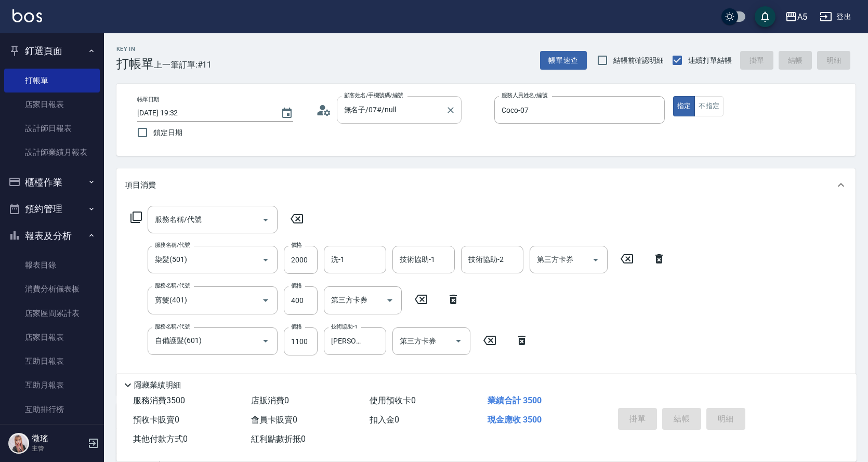
type input "[DATE] 19:35"
type input "0"
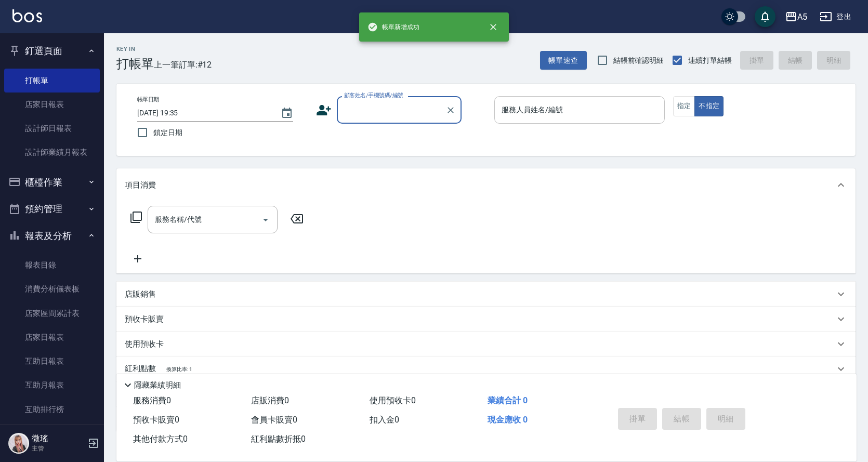
click at [554, 113] on input "服務人員姓名/編號" at bounding box center [579, 110] width 161 height 18
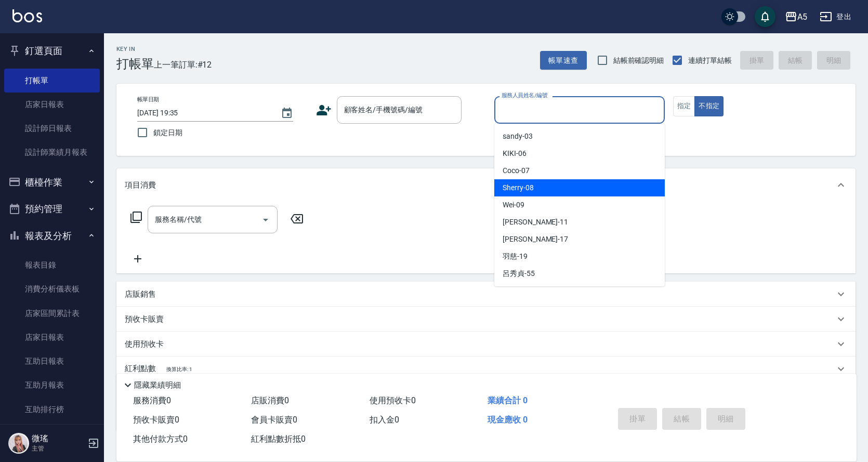
drag, startPoint x: 525, startPoint y: 181, endPoint x: 530, endPoint y: 178, distance: 6.1
click at [527, 180] on div "Sherry -08" at bounding box center [579, 187] width 171 height 17
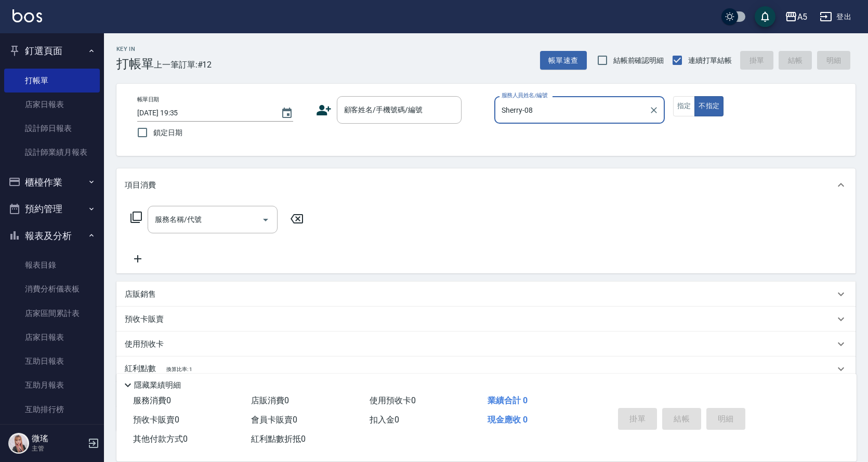
click at [560, 115] on input "Sherry-08" at bounding box center [572, 110] width 146 height 18
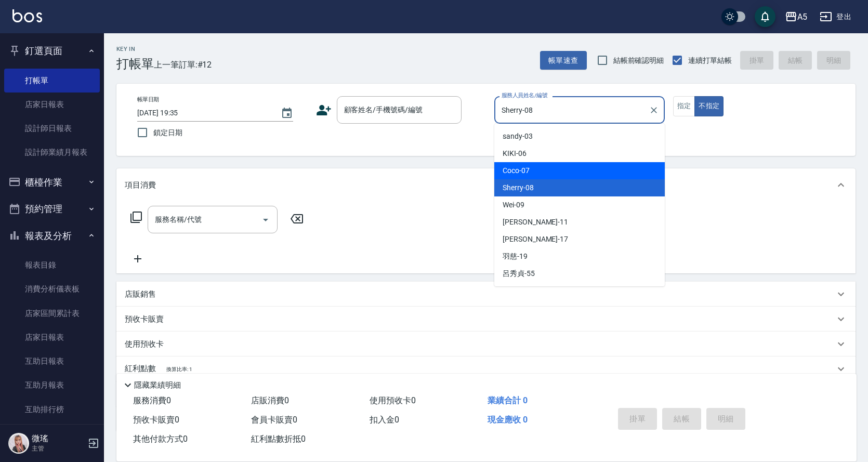
click at [532, 173] on div "Coco -07" at bounding box center [579, 170] width 171 height 17
type input "Coco-07"
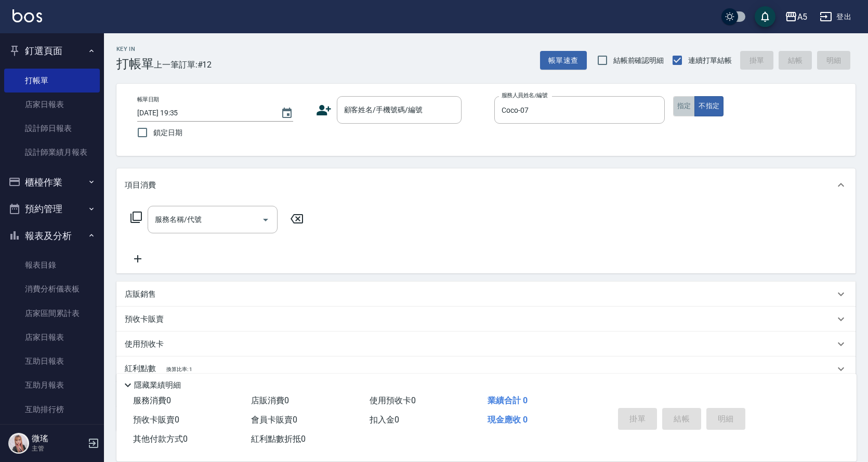
click at [680, 107] on button "指定" at bounding box center [684, 106] width 22 height 20
click at [415, 114] on input "顧客姓名/手機號碼/編號" at bounding box center [392, 110] width 100 height 18
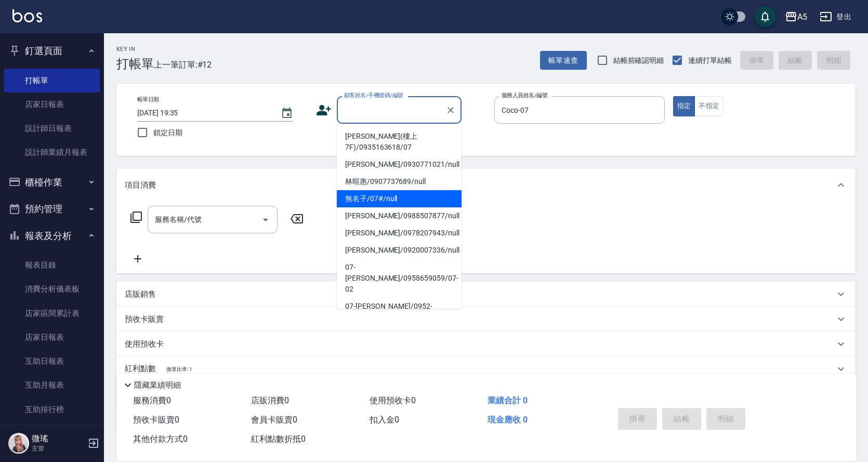
click at [411, 202] on li "無名子/07#/null" at bounding box center [399, 198] width 125 height 17
type input "無名子/07#/null"
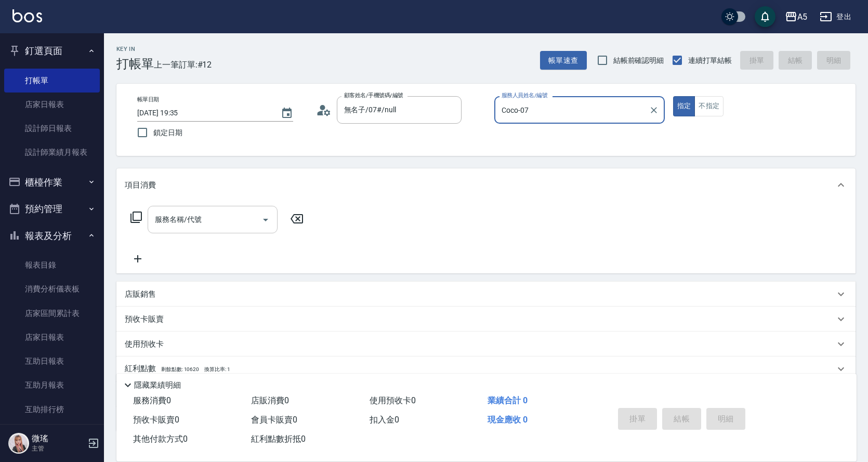
click at [182, 226] on input "服務名稱/代號" at bounding box center [204, 220] width 105 height 18
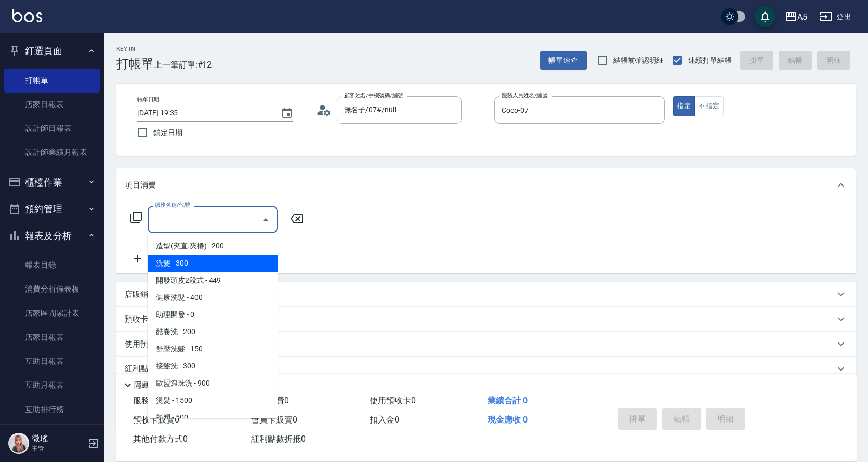
drag, startPoint x: 176, startPoint y: 259, endPoint x: 181, endPoint y: 258, distance: 5.3
click at [176, 259] on span "洗髮 - 300" at bounding box center [213, 263] width 130 height 17
type input "洗髮(201)"
type input "30"
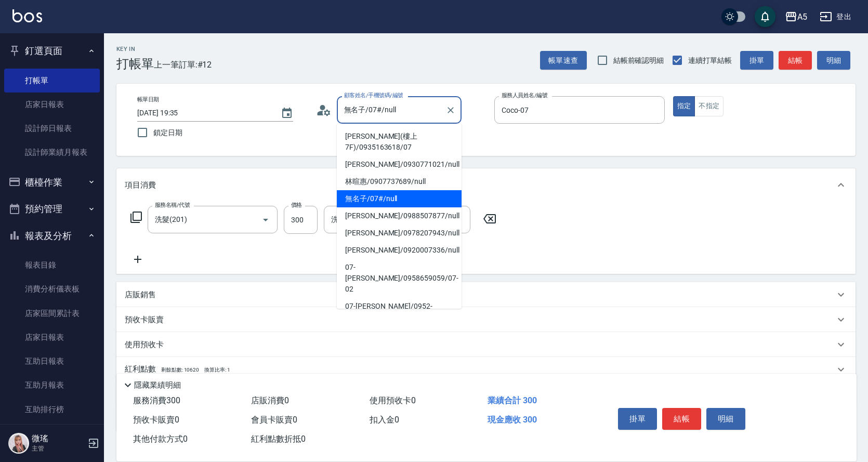
click at [421, 118] on input "無名子/07#/null" at bounding box center [392, 110] width 100 height 18
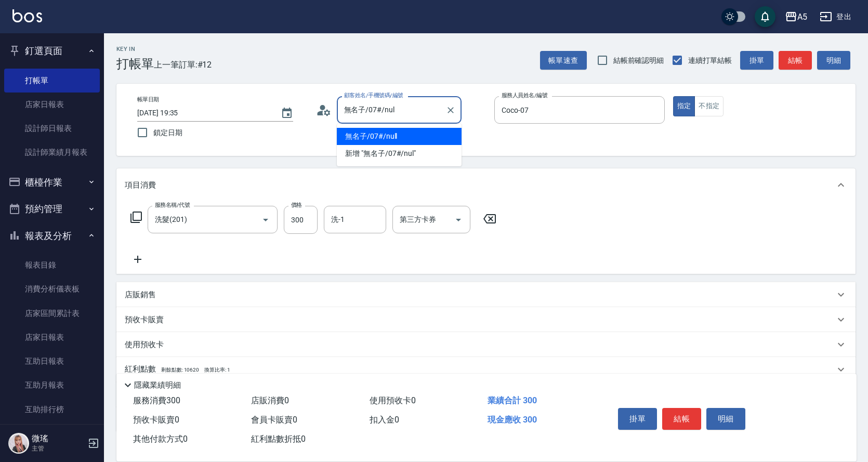
type input "無名子/07#/nu"
click at [421, 118] on input "無名子/07#/nu" at bounding box center [392, 110] width 100 height 18
drag, startPoint x: 456, startPoint y: 108, endPoint x: 397, endPoint y: 108, distance: 59.8
click at [456, 107] on button "Clear" at bounding box center [450, 110] width 15 height 15
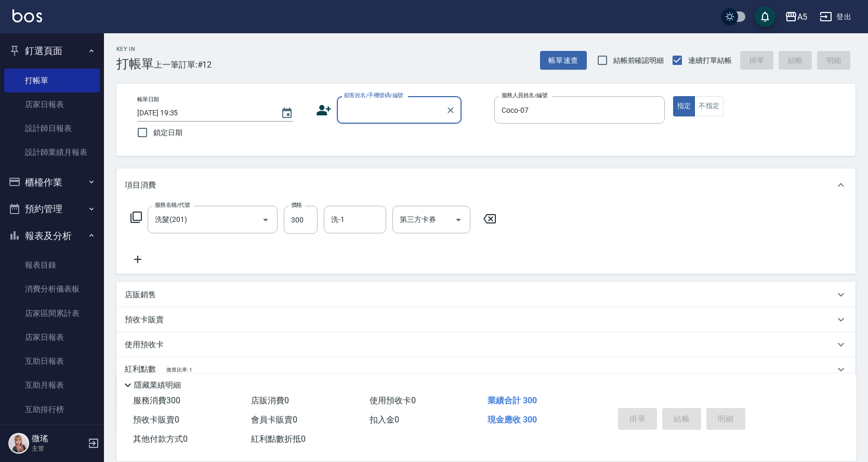
click at [387, 108] on input "顧客姓名/手機號碼/編號" at bounding box center [392, 110] width 100 height 18
type input "m"
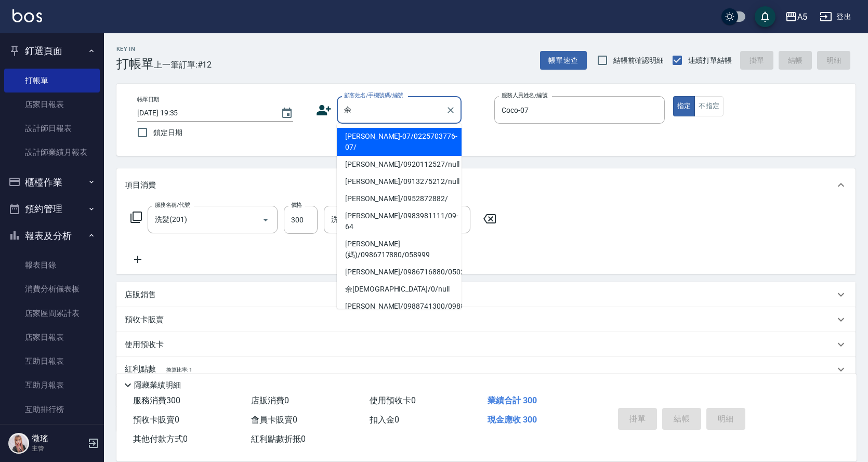
click at [384, 136] on li "[PERSON_NAME]-07/0225703776-07/" at bounding box center [399, 142] width 125 height 28
type input "[PERSON_NAME]-07/0225703776-07/"
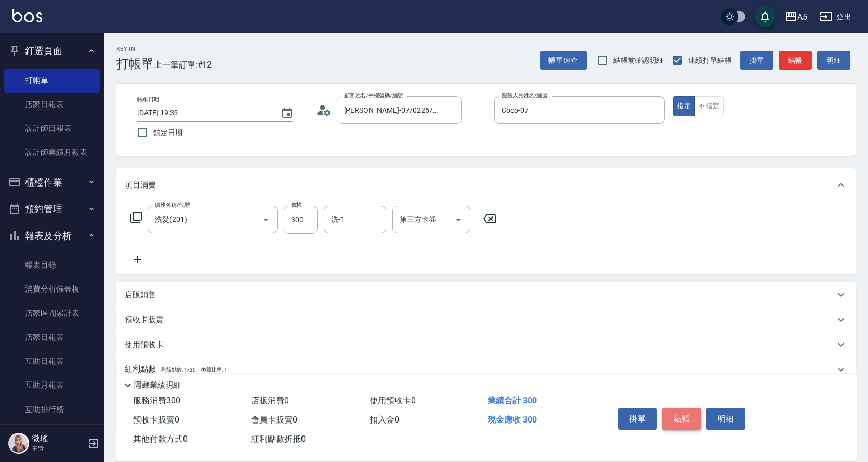
click at [676, 409] on button "結帳" at bounding box center [681, 419] width 39 height 22
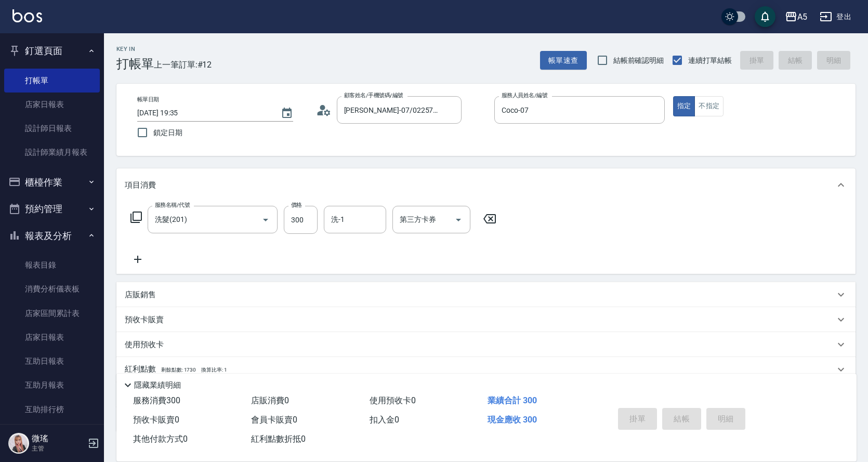
type input "[DATE] 19:36"
type input "0"
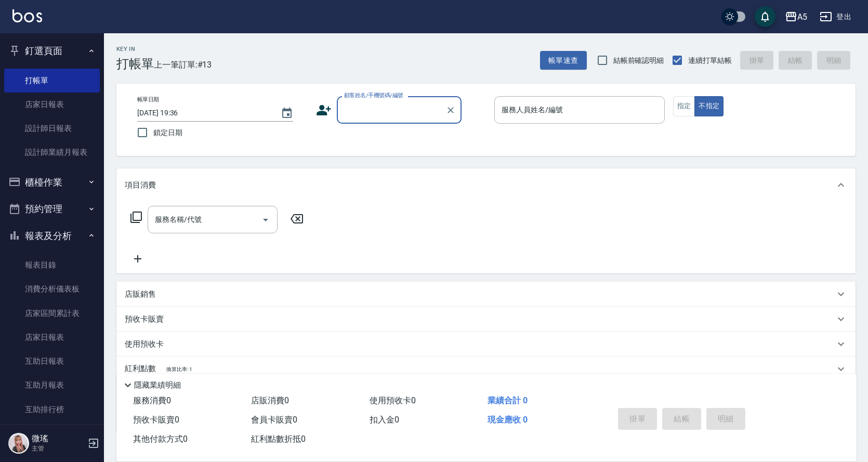
click at [24, 178] on button "櫃檯作業" at bounding box center [52, 182] width 96 height 27
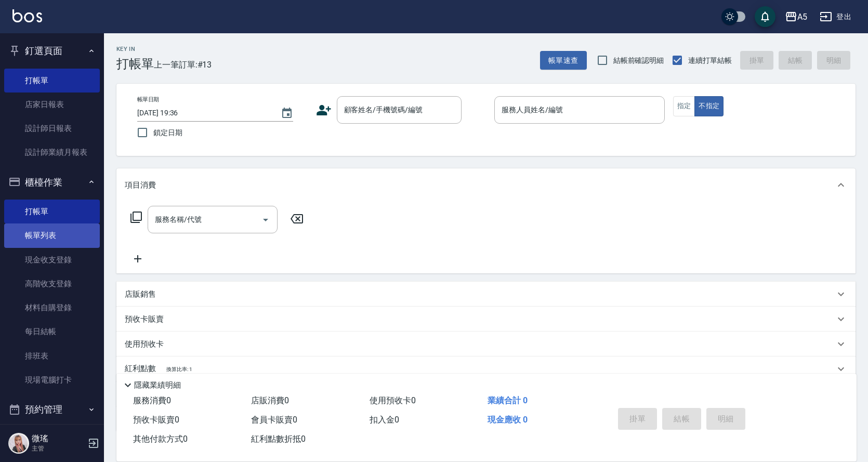
click at [50, 229] on link "帳單列表" at bounding box center [52, 236] width 96 height 24
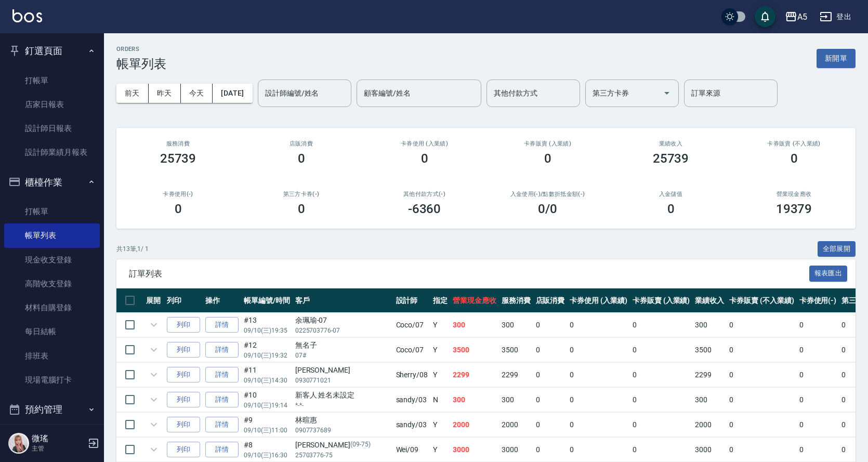
click at [300, 95] on input "設計師編號/姓名" at bounding box center [305, 93] width 84 height 18
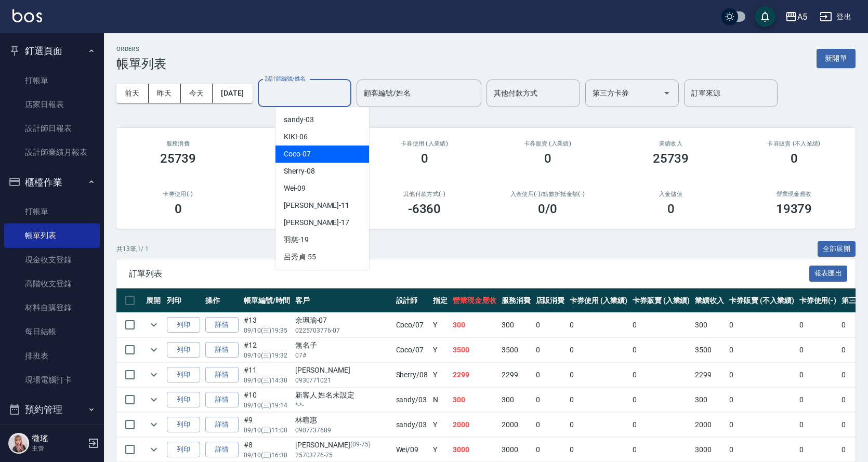
click at [333, 148] on div "Coco -07" at bounding box center [323, 154] width 94 height 17
type input "Coco-07"
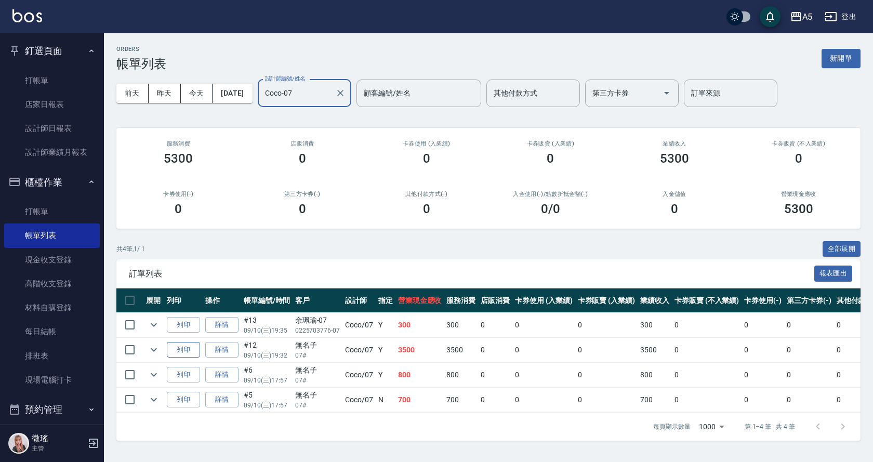
click at [188, 354] on button "列印" at bounding box center [183, 350] width 33 height 16
click at [37, 90] on link "打帳單" at bounding box center [52, 81] width 96 height 24
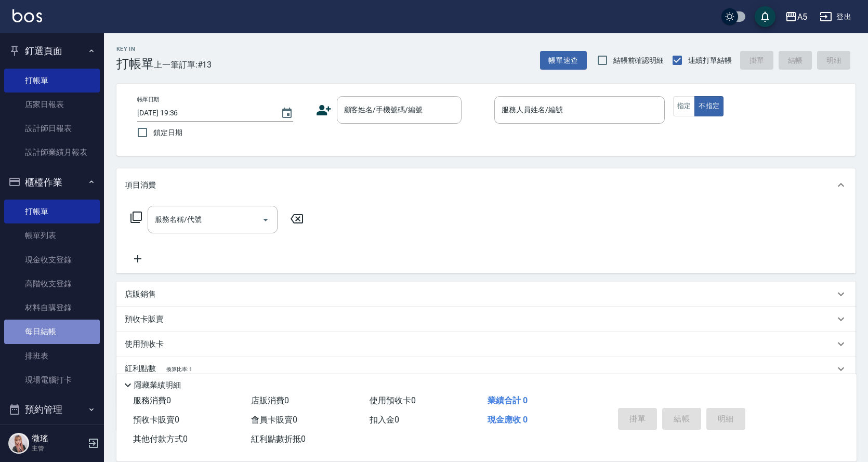
click at [58, 332] on link "每日結帳" at bounding box center [52, 332] width 96 height 24
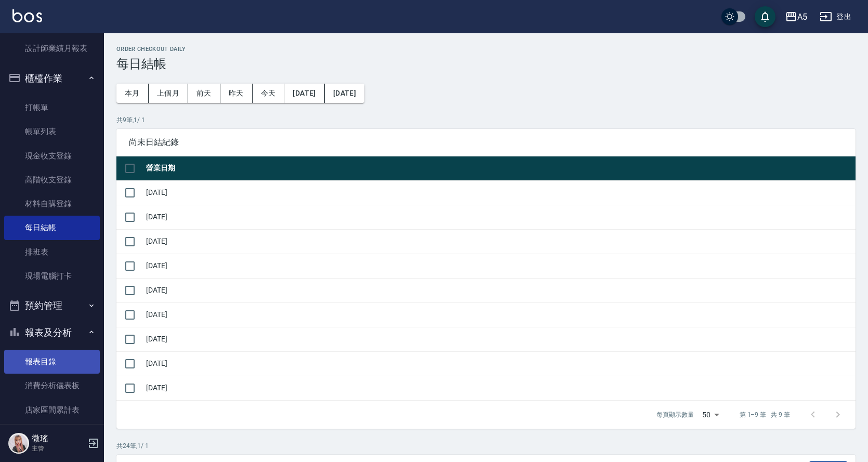
scroll to position [156, 0]
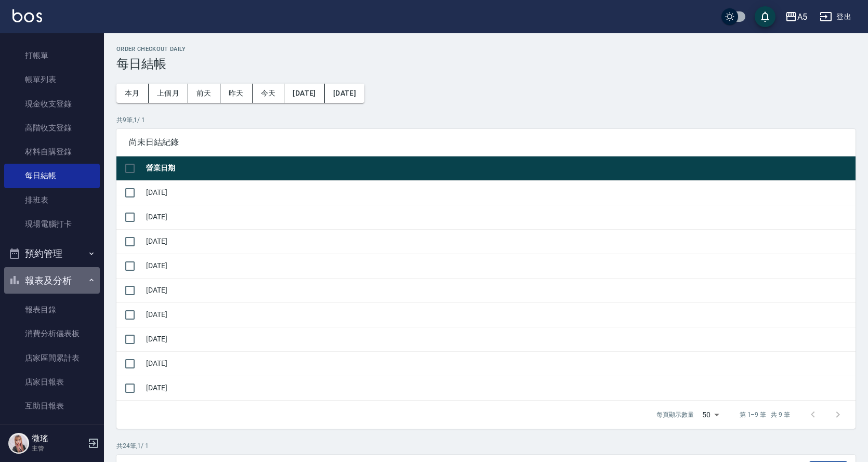
click at [57, 285] on button "報表及分析" at bounding box center [52, 280] width 96 height 27
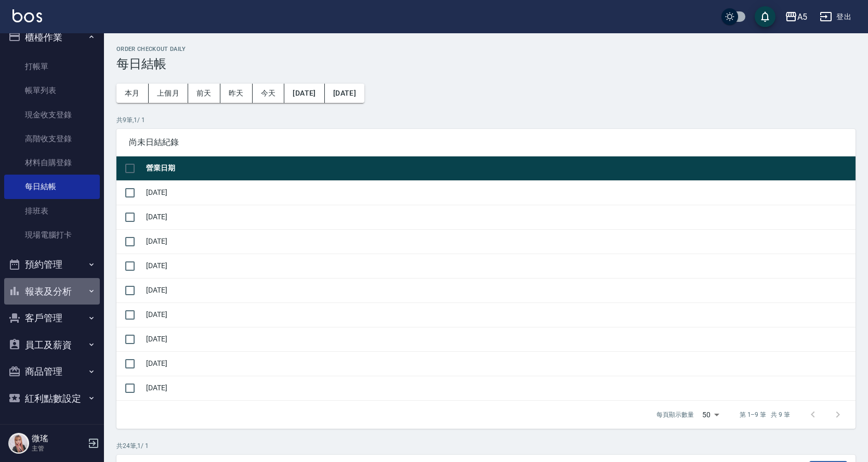
click at [57, 285] on button "報表及分析" at bounding box center [52, 291] width 96 height 27
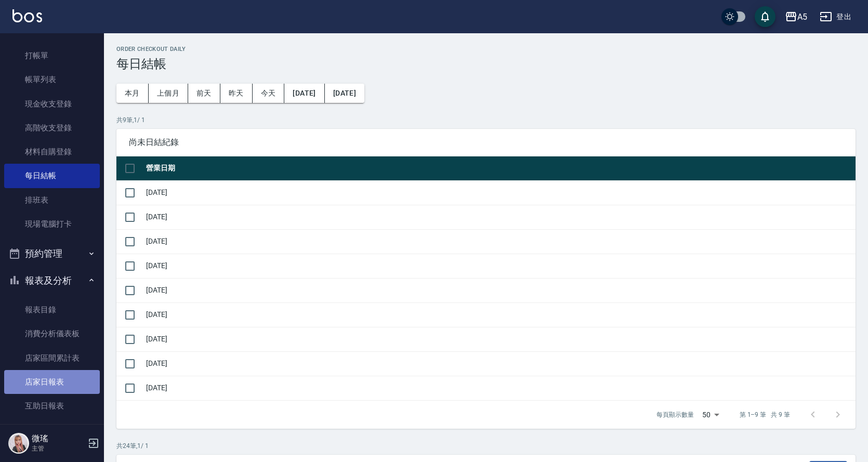
click at [59, 372] on link "店家日報表" at bounding box center [52, 382] width 96 height 24
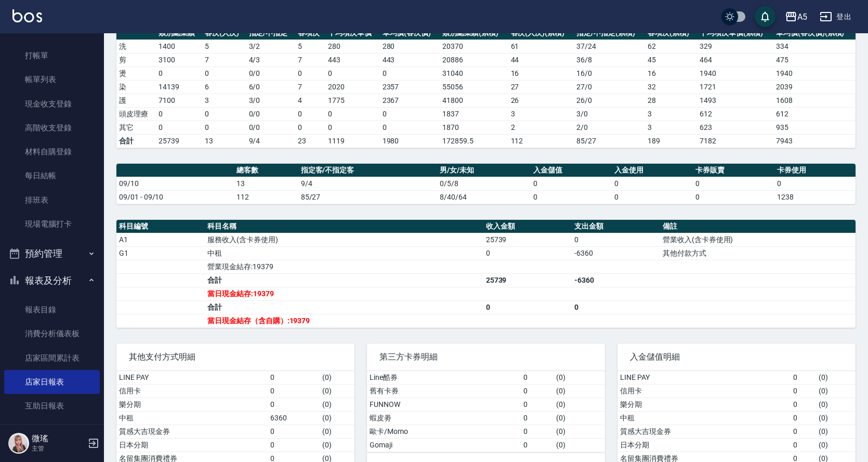
scroll to position [133, 0]
